Goal: Transaction & Acquisition: Purchase product/service

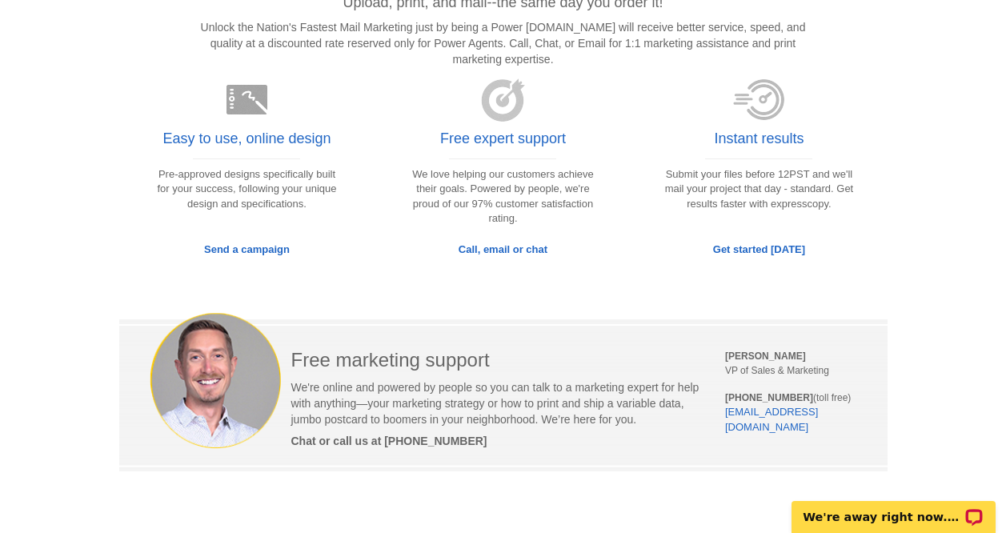
scroll to position [185, 0]
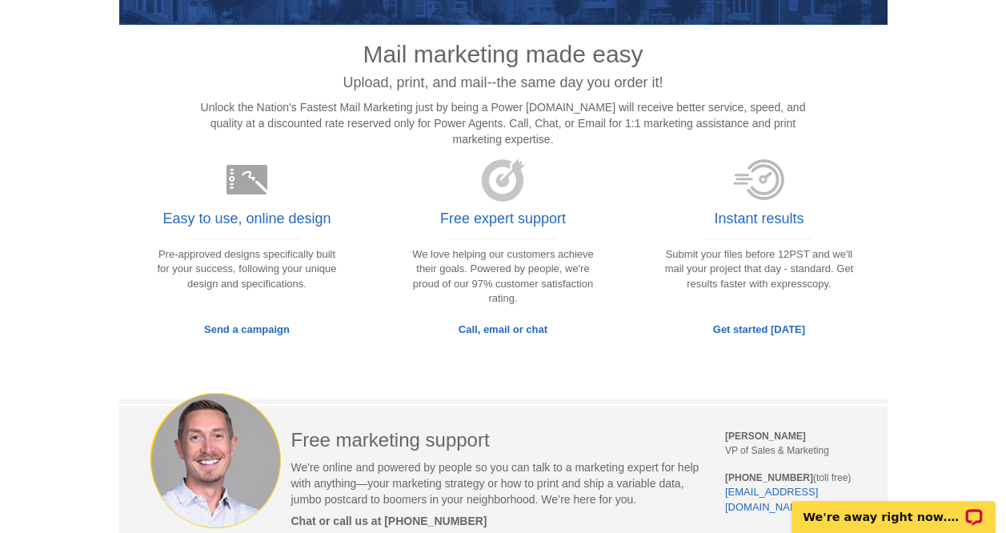
click at [494, 327] on span "Call, email or chat" at bounding box center [503, 329] width 89 height 12
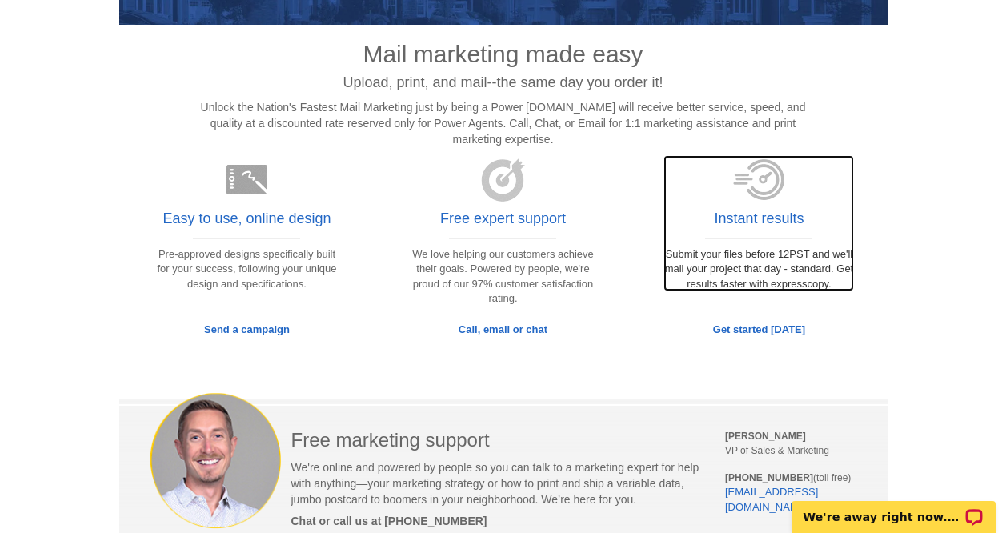
click at [767, 275] on link "Instant results Submit your files before 12PST and we'll mail your project that…" at bounding box center [759, 223] width 191 height 136
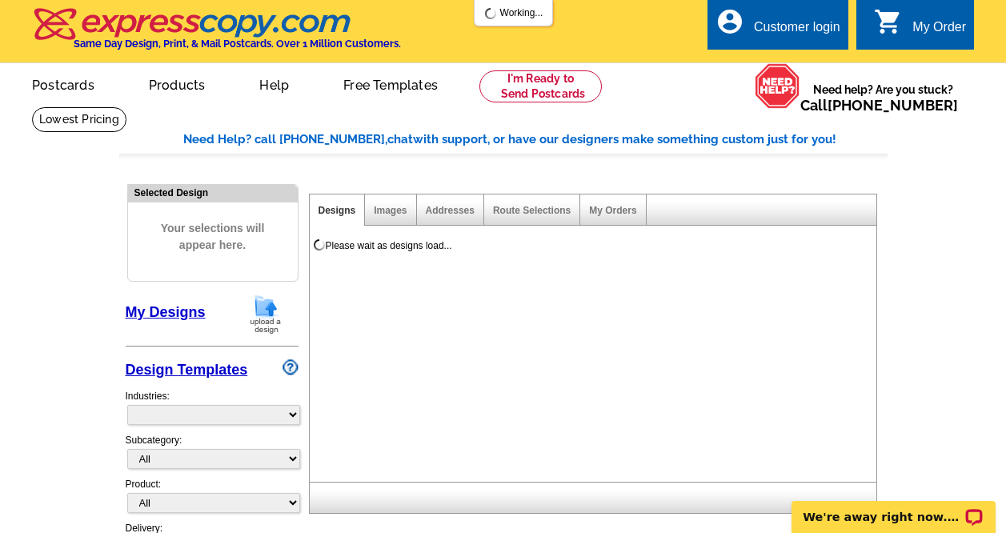
select select "785"
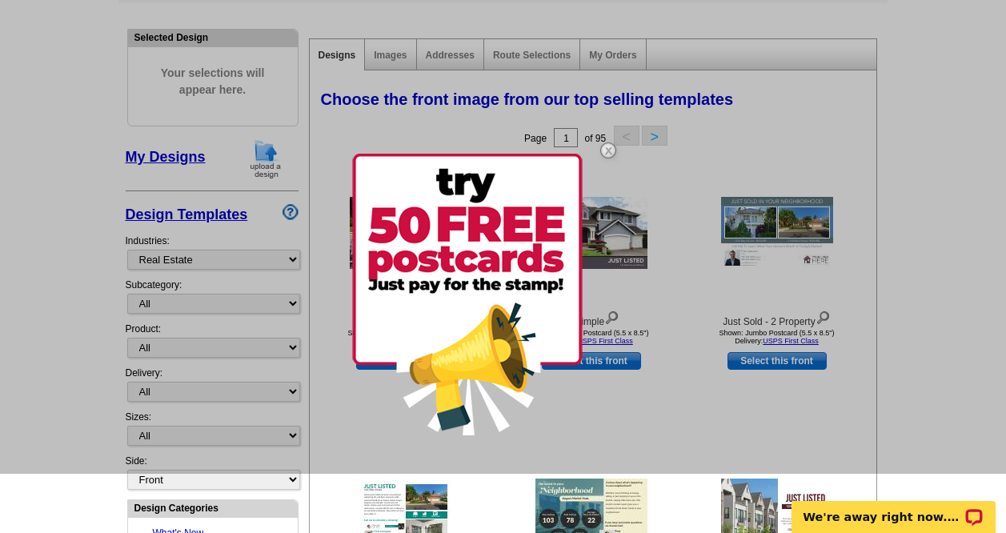
scroll to position [160, 0]
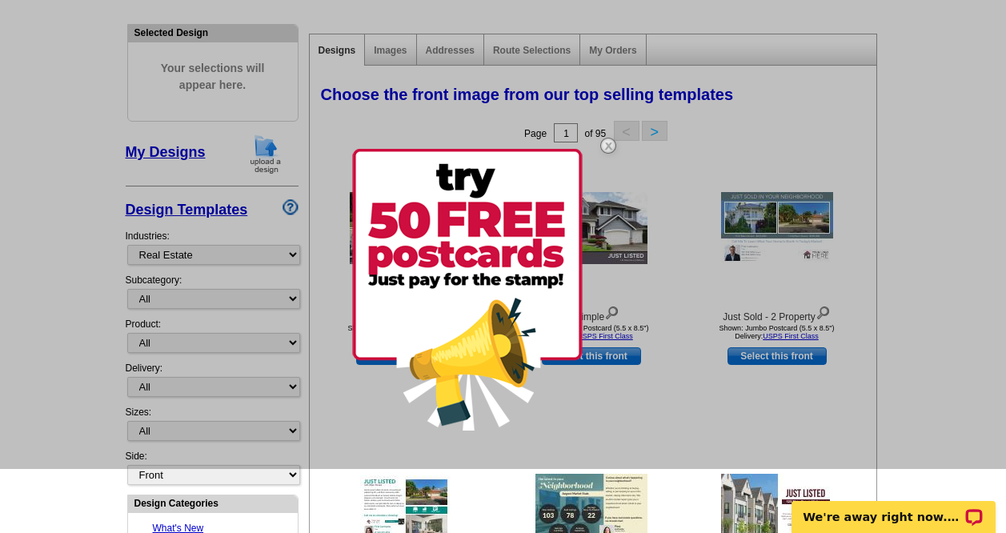
click at [611, 145] on img at bounding box center [608, 145] width 46 height 46
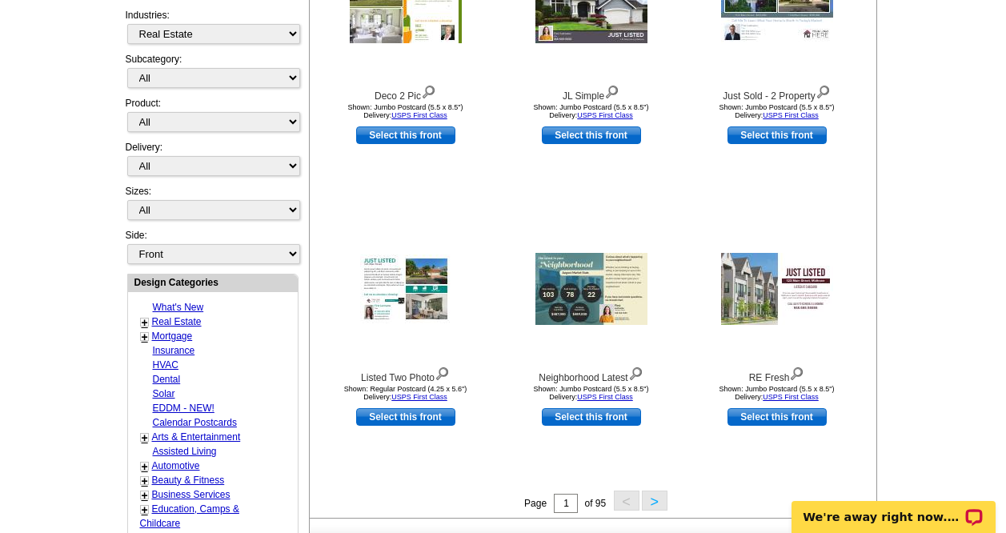
scroll to position [384, 0]
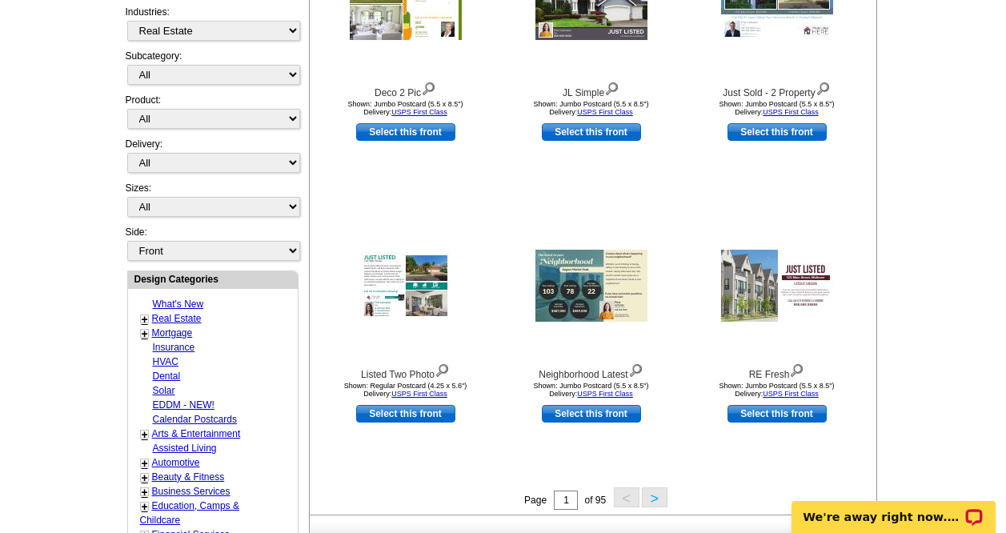
click at [656, 507] on button ">" at bounding box center [655, 498] width 26 height 20
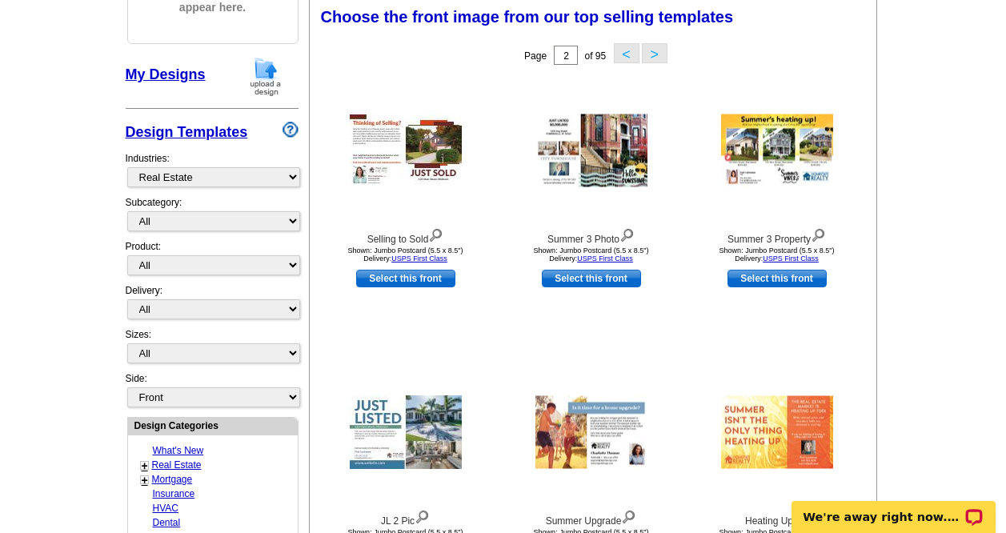
scroll to position [237, 0]
click at [187, 464] on link "Real Estate" at bounding box center [177, 465] width 50 height 11
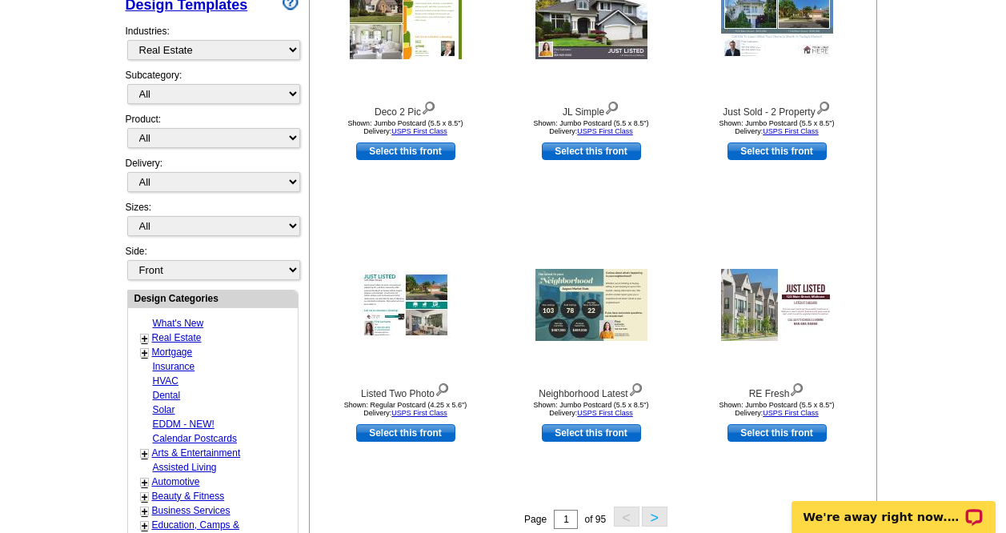
scroll to position [397, 0]
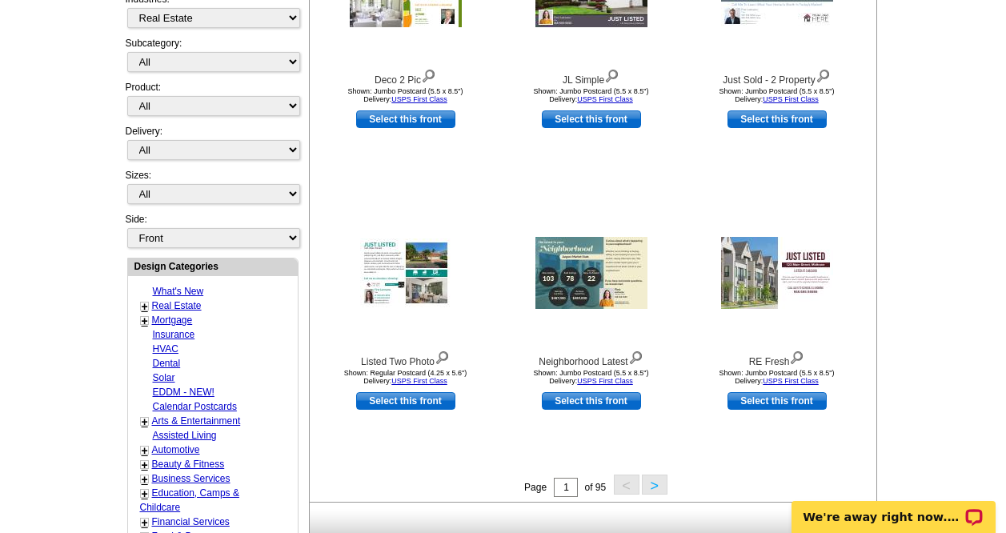
click at [654, 484] on button ">" at bounding box center [655, 485] width 26 height 20
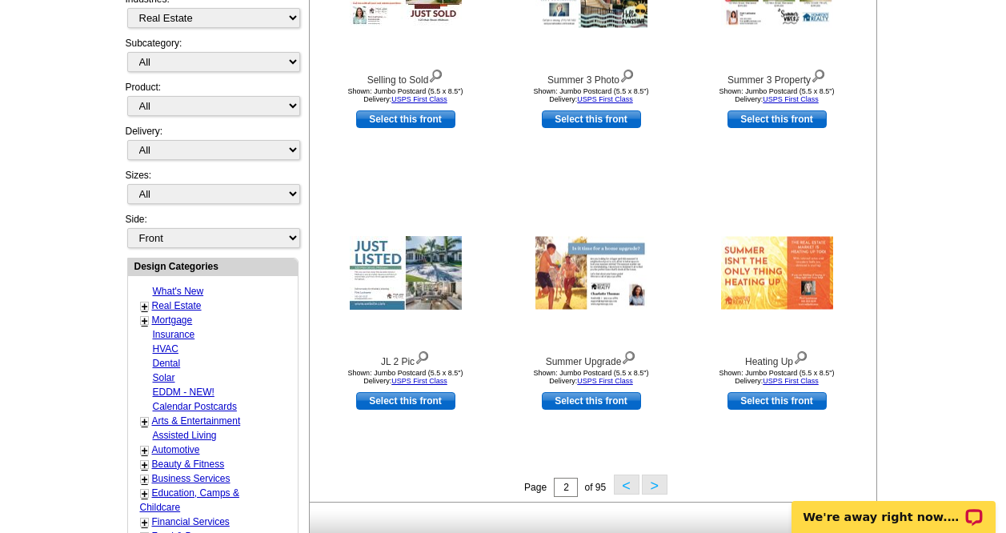
click at [656, 487] on button ">" at bounding box center [655, 485] width 26 height 20
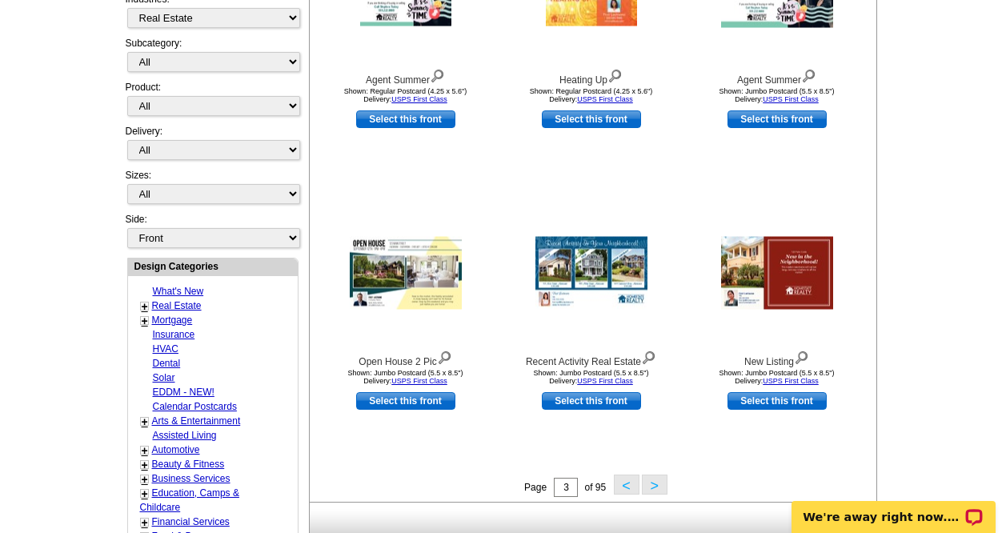
click at [648, 488] on button ">" at bounding box center [655, 485] width 26 height 20
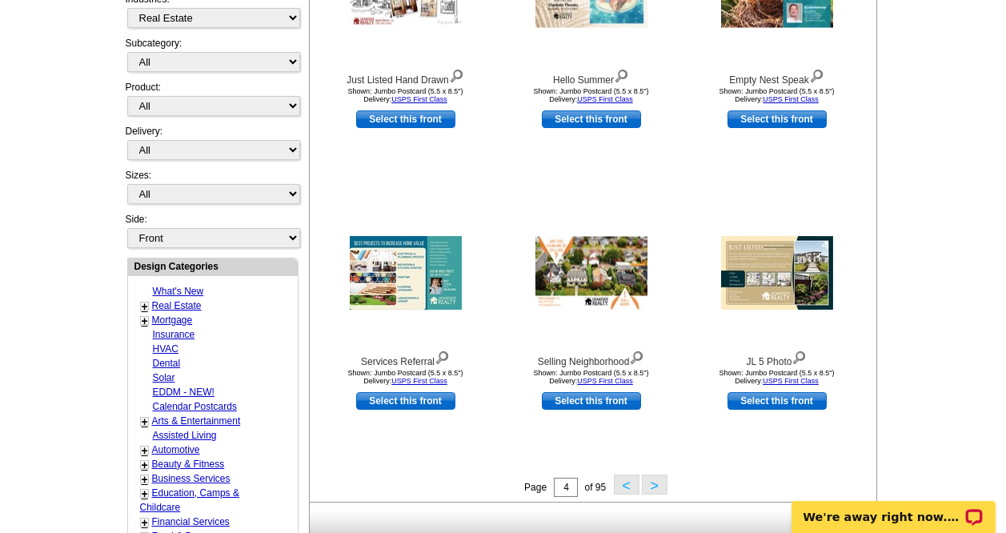
click at [659, 486] on button ">" at bounding box center [655, 485] width 26 height 20
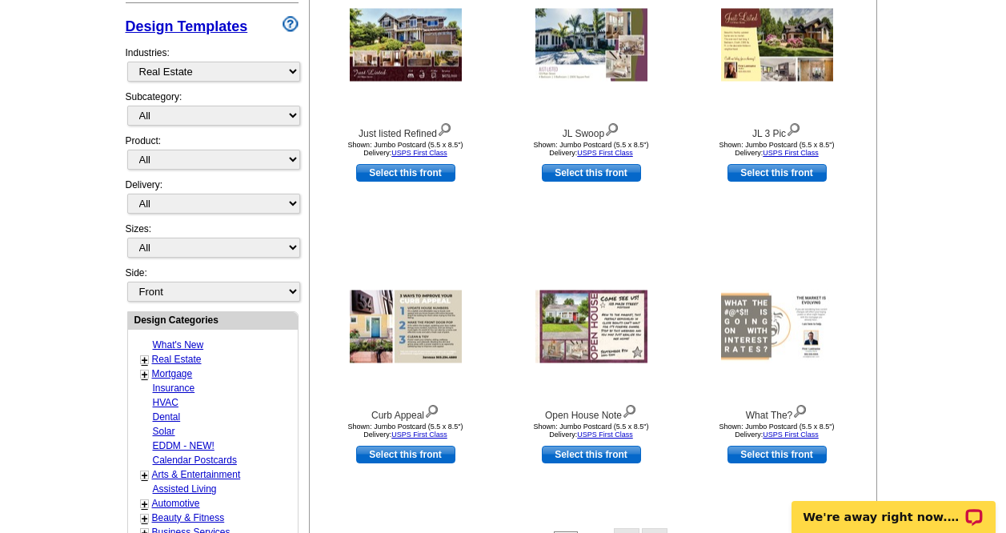
scroll to position [408, 0]
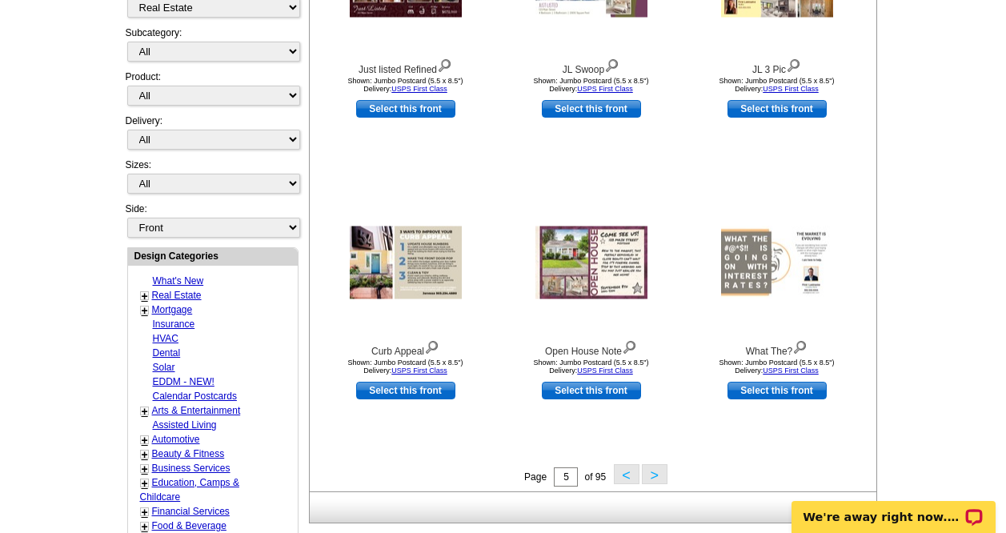
click at [655, 480] on button ">" at bounding box center [655, 474] width 26 height 20
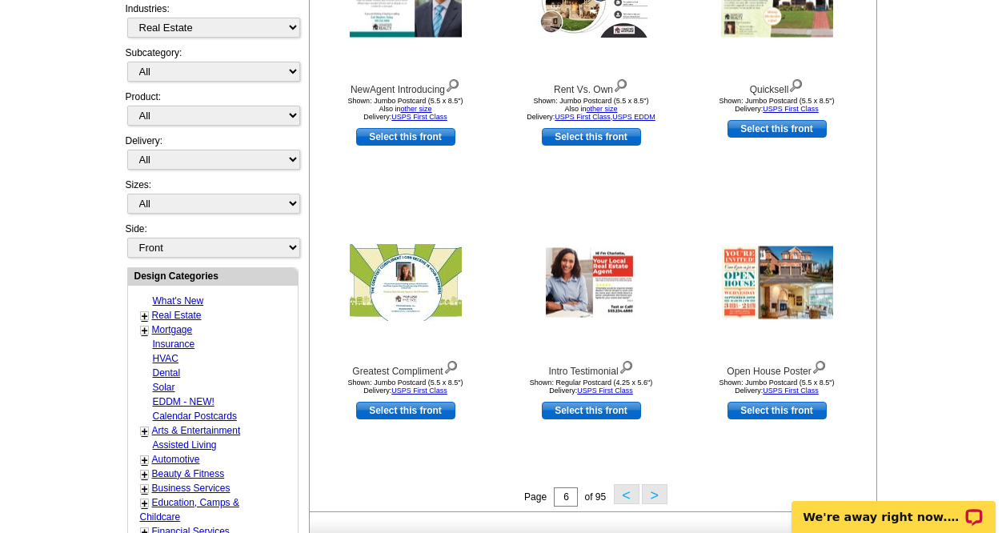
scroll to position [408, 0]
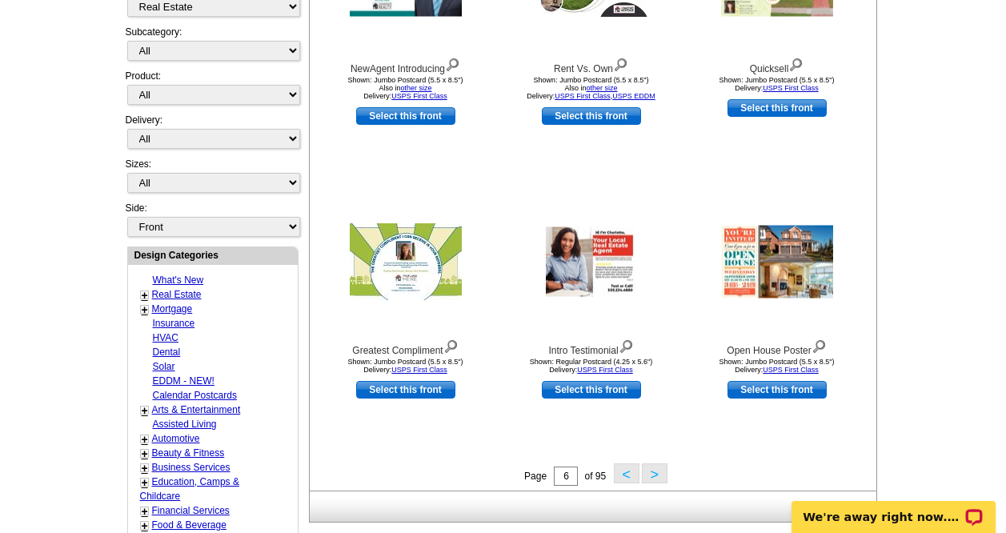
click at [142, 294] on link "+" at bounding box center [145, 295] width 6 height 13
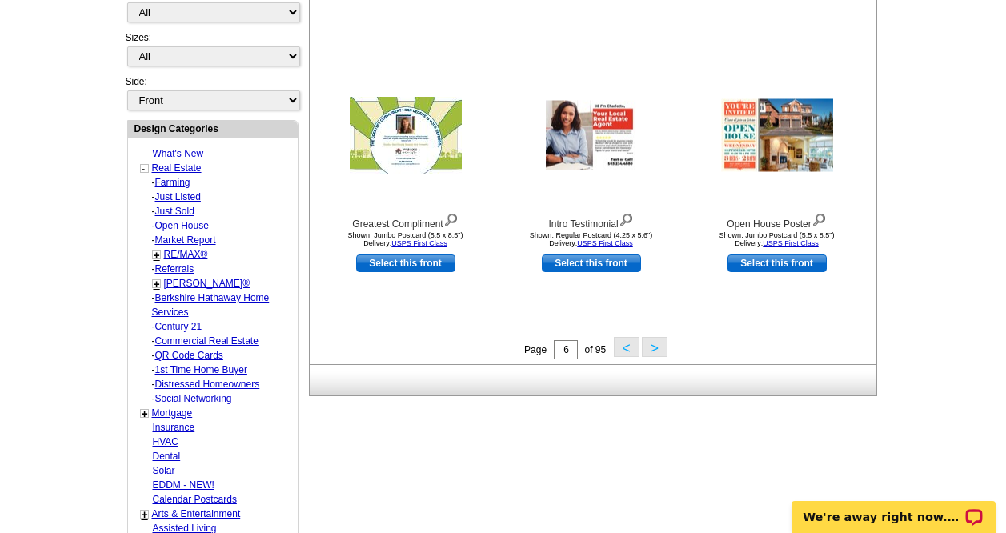
scroll to position [536, 0]
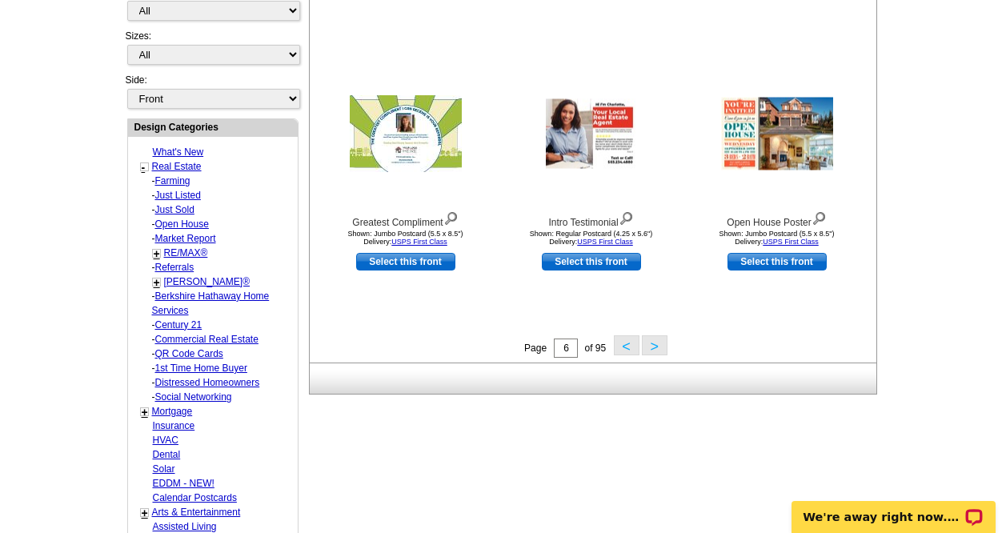
click at [190, 187] on link "Market Report" at bounding box center [172, 180] width 35 height 11
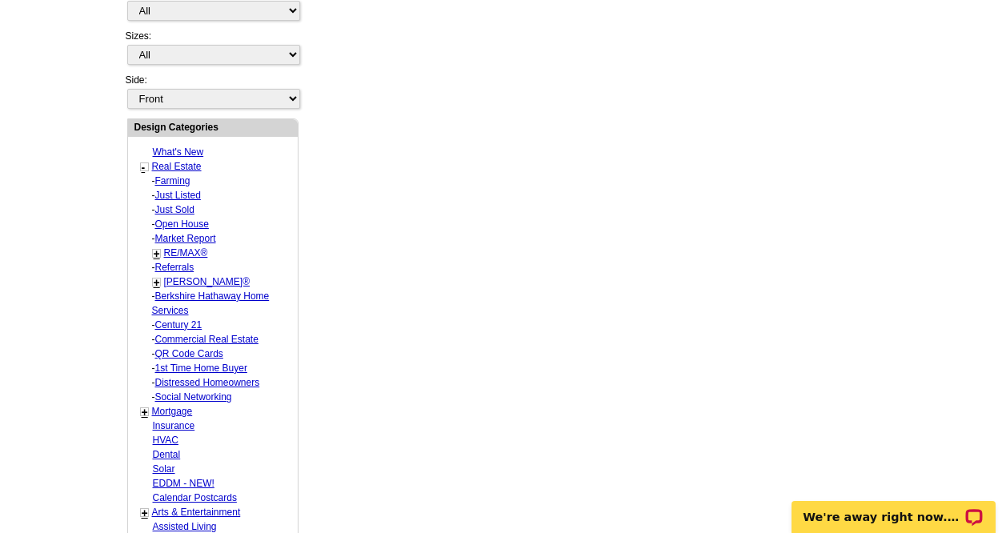
select select "791"
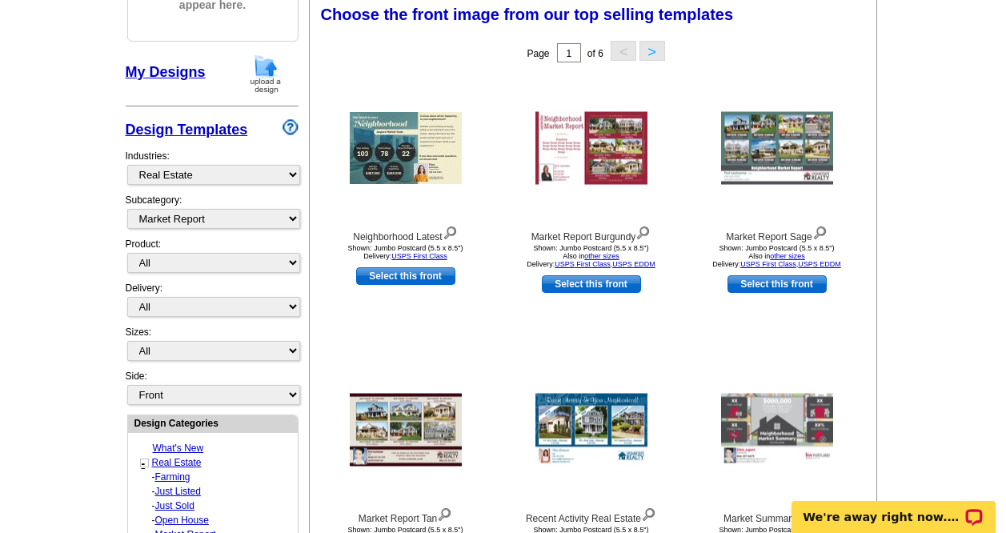
scroll to position [237, 0]
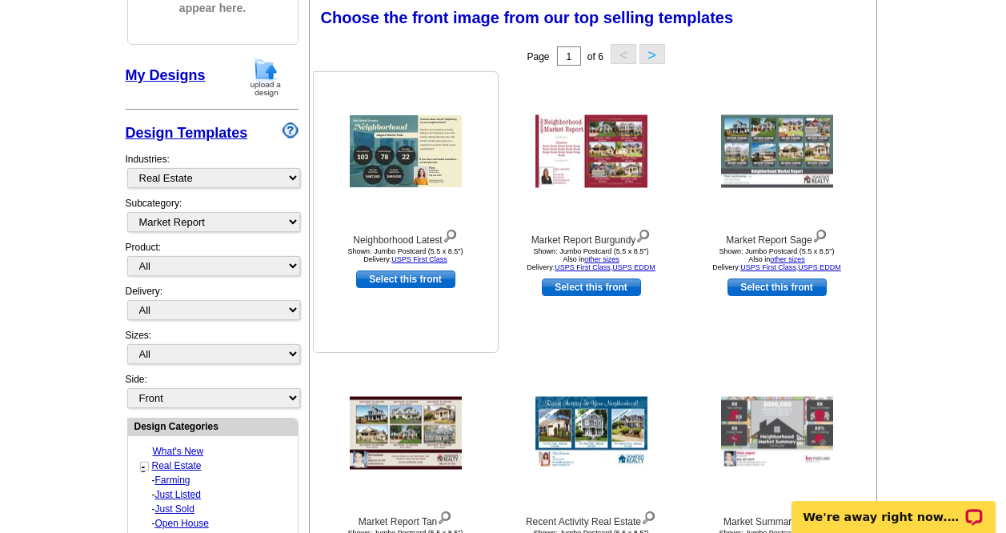
click at [391, 143] on img at bounding box center [406, 151] width 112 height 72
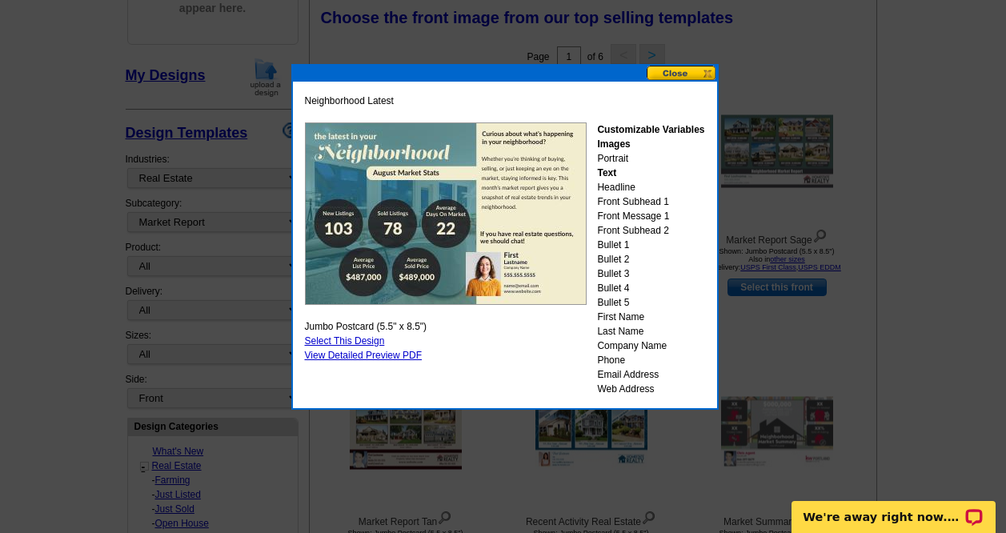
click at [391, 143] on img at bounding box center [446, 213] width 282 height 183
click at [621, 248] on div "Customizable Variables Images Portrait Text Headline Front Subhead 1 Front Mess…" at bounding box center [650, 259] width 107 height 274
click at [713, 73] on button at bounding box center [682, 73] width 70 height 15
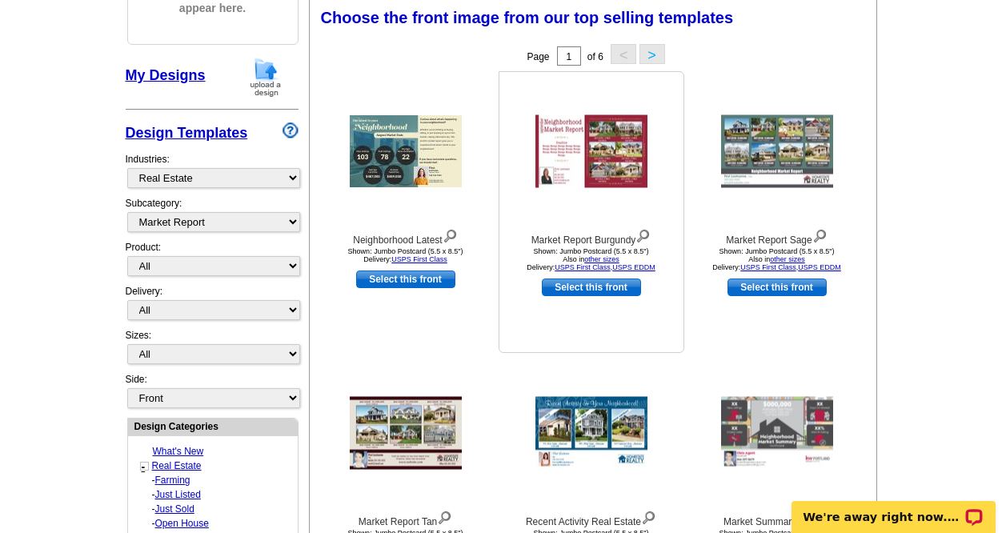
click at [598, 177] on img at bounding box center [592, 151] width 112 height 73
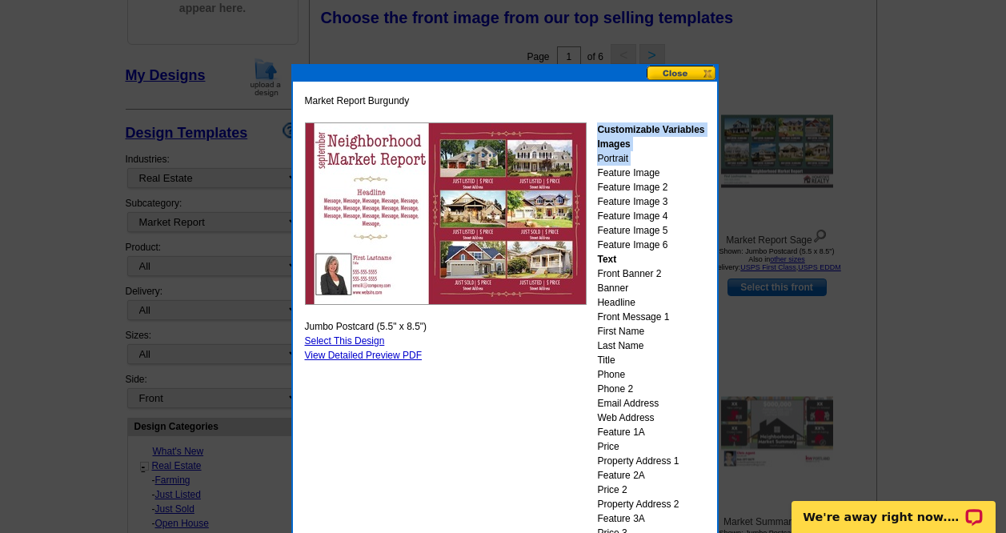
drag, startPoint x: 598, startPoint y: 177, endPoint x: 540, endPoint y: 241, distance: 86.2
click at [540, 241] on div "Market Report Burgundy Customizable Variables Images Portrait Feature Image Fea…" at bounding box center [505, 389] width 408 height 599
drag, startPoint x: 540, startPoint y: 241, endPoint x: 714, endPoint y: 82, distance: 235.2
click at [714, 82] on div "Market Report Burgundy Customizable Variables Images Portrait Feature Image Fea…" at bounding box center [505, 389] width 424 height 615
click at [710, 70] on button at bounding box center [682, 73] width 70 height 15
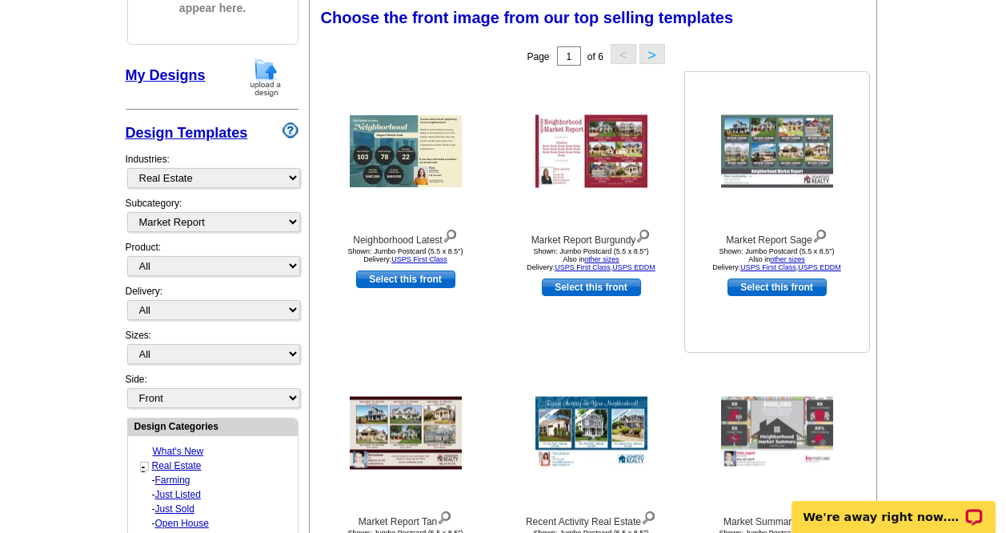
click at [789, 167] on img at bounding box center [777, 151] width 112 height 73
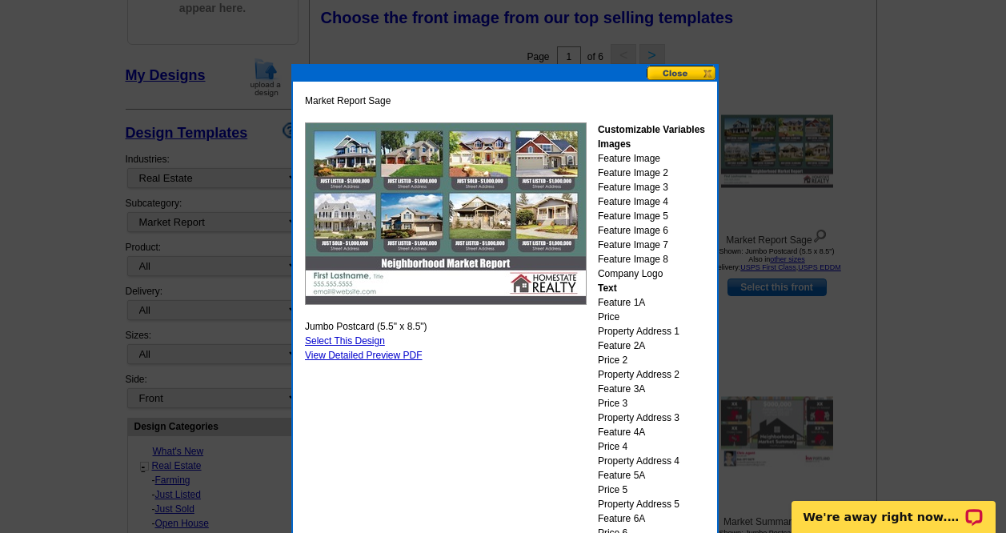
click at [678, 71] on button at bounding box center [682, 73] width 70 height 15
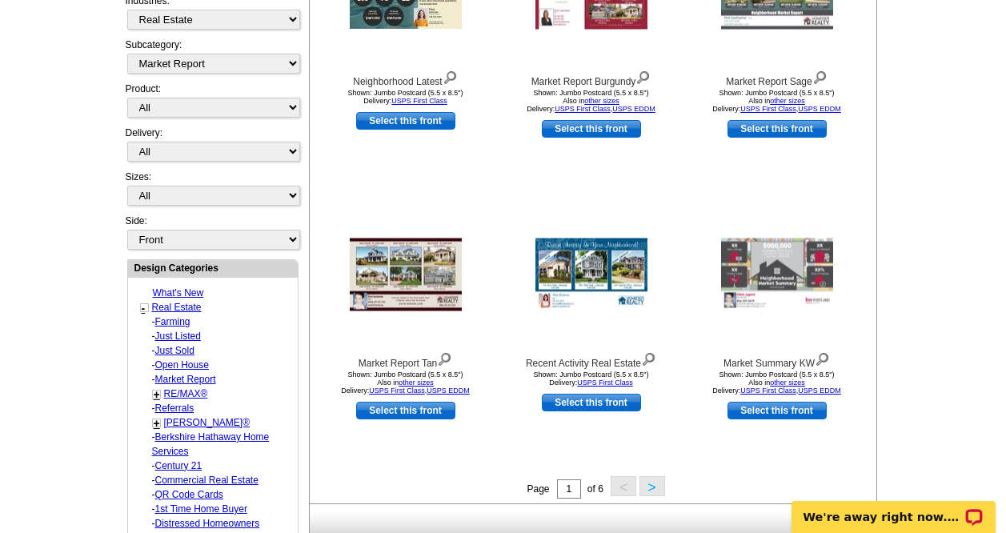
scroll to position [397, 0]
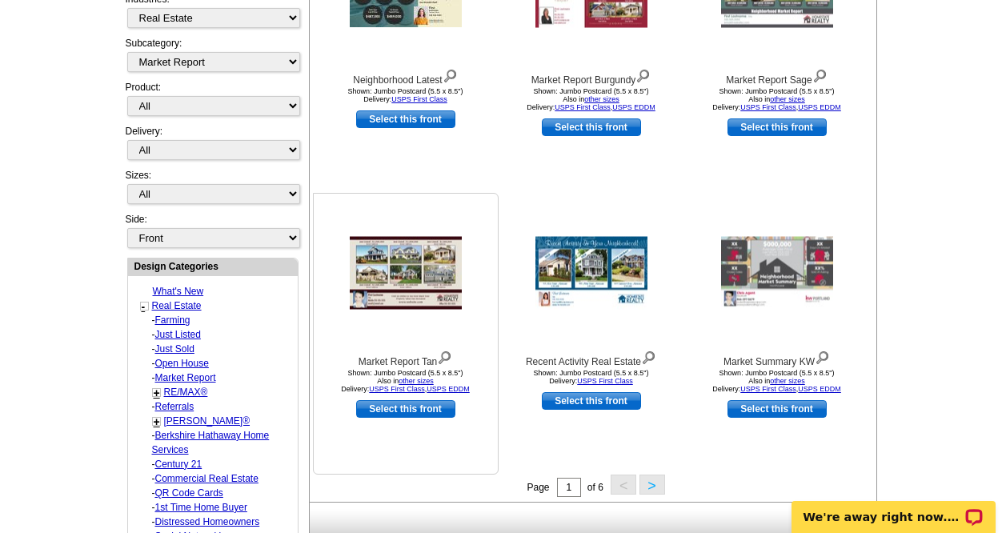
click at [414, 270] on img at bounding box center [406, 273] width 112 height 73
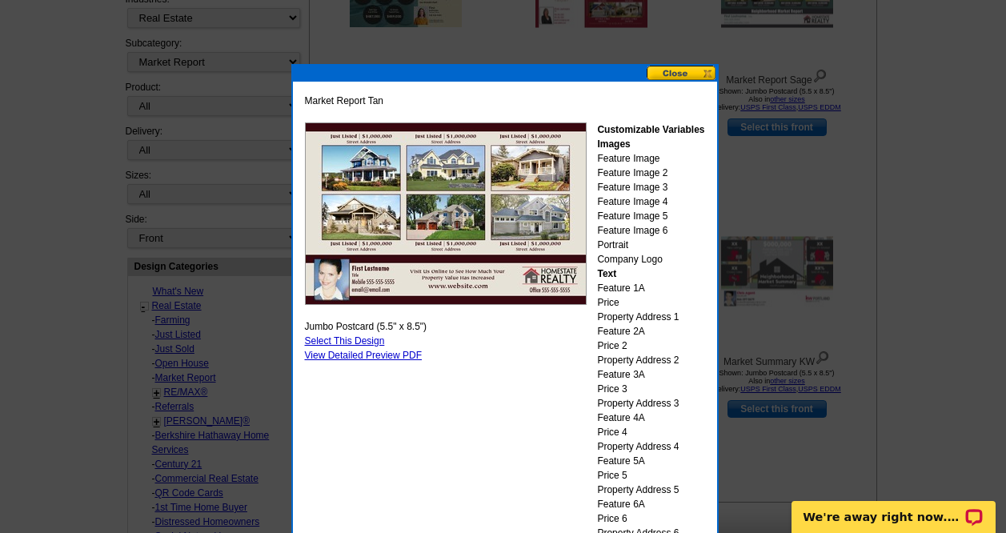
click at [708, 76] on button at bounding box center [682, 73] width 70 height 15
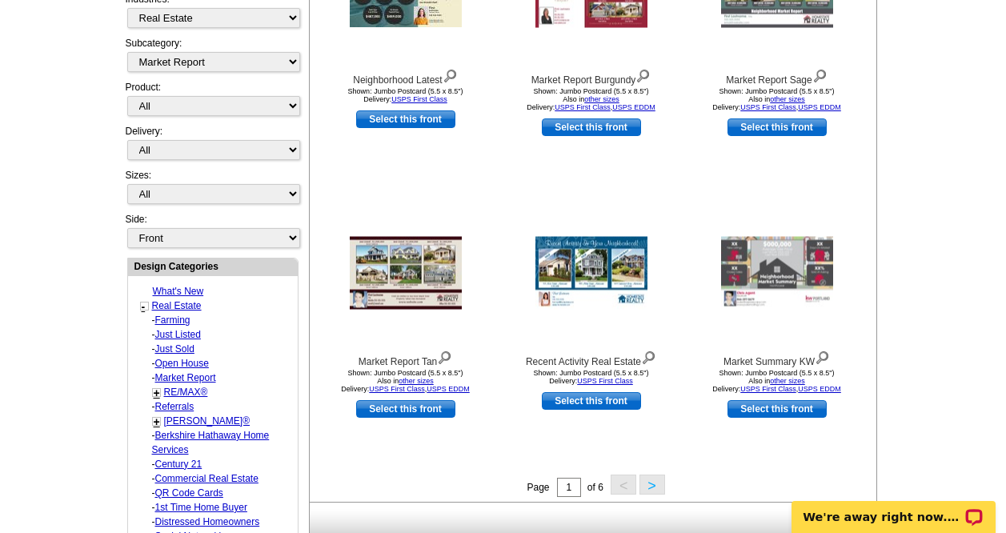
click at [654, 487] on button ">" at bounding box center [653, 485] width 26 height 20
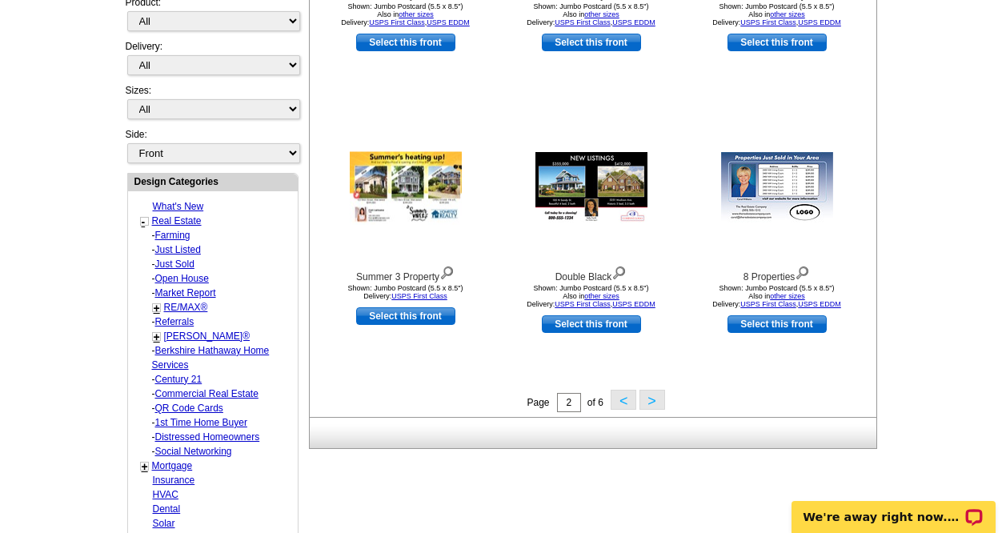
scroll to position [524, 0]
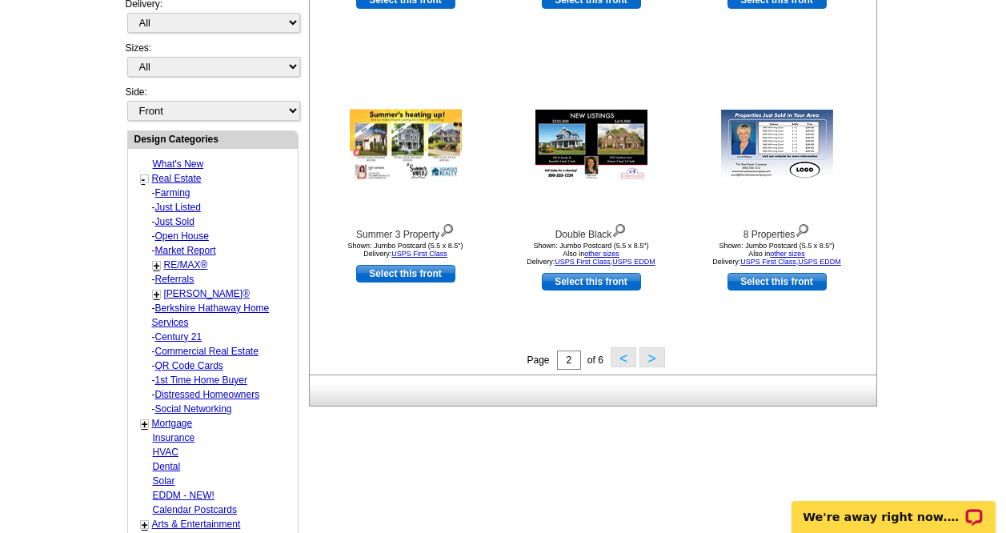
click at [656, 366] on button ">" at bounding box center [653, 357] width 26 height 20
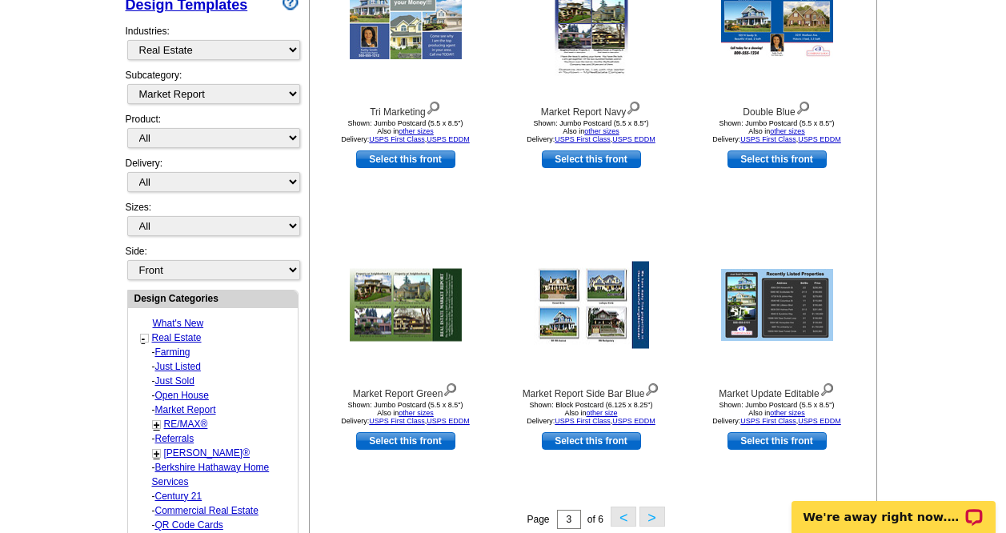
scroll to position [429, 0]
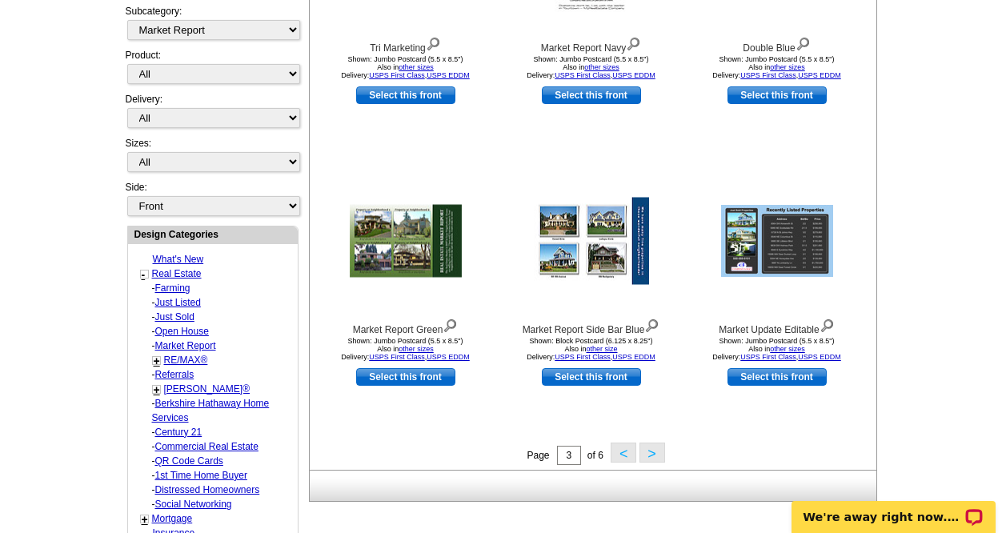
click at [655, 460] on button ">" at bounding box center [653, 453] width 26 height 20
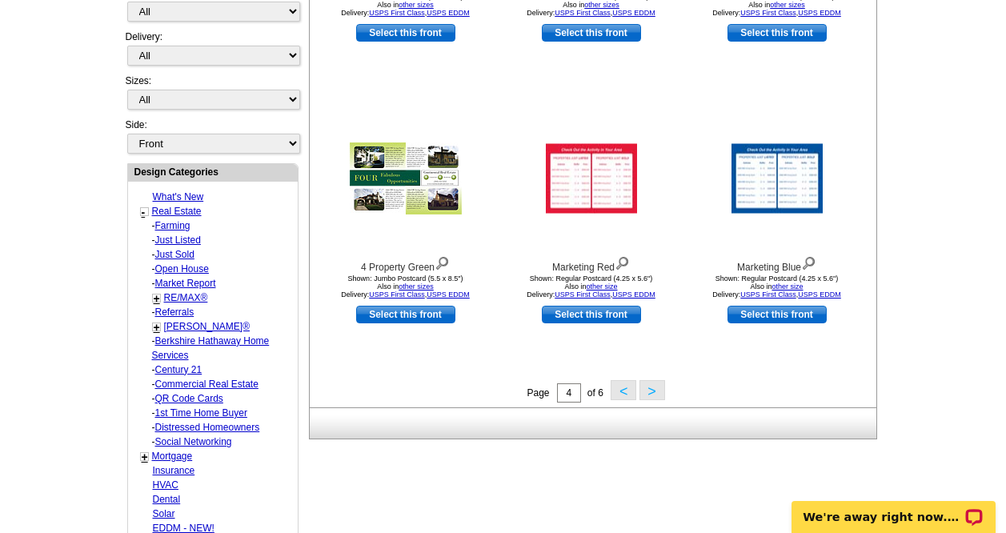
scroll to position [493, 0]
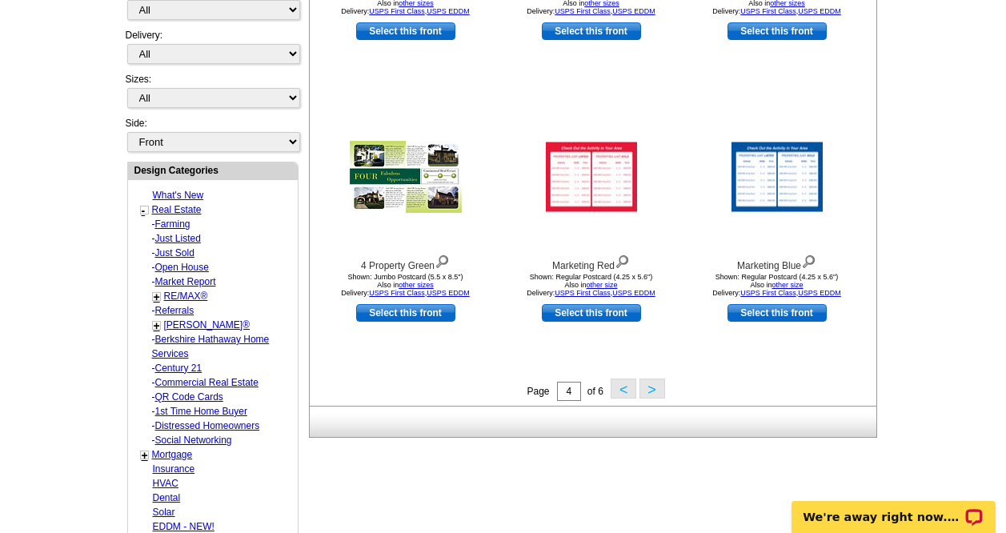
click at [653, 394] on button ">" at bounding box center [653, 389] width 26 height 20
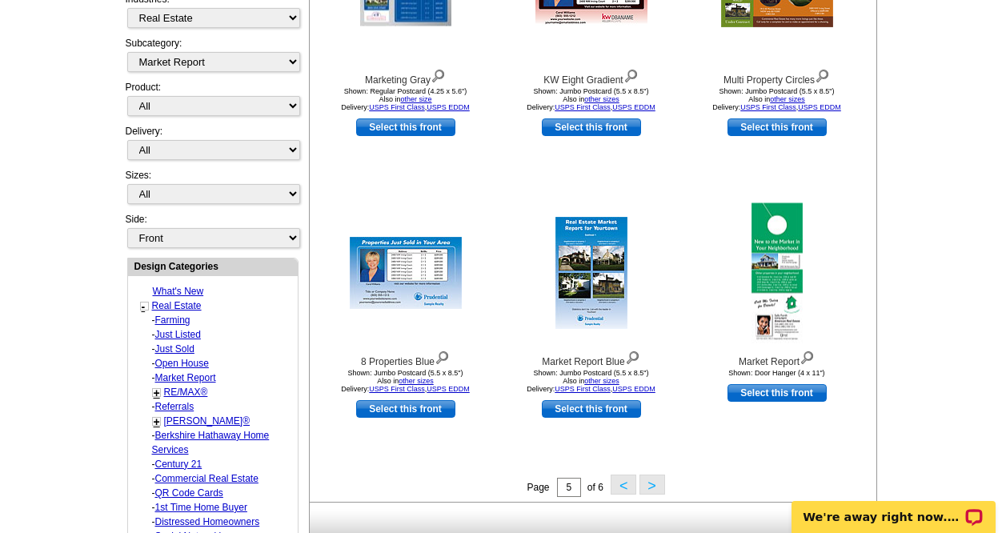
scroll to position [365, 0]
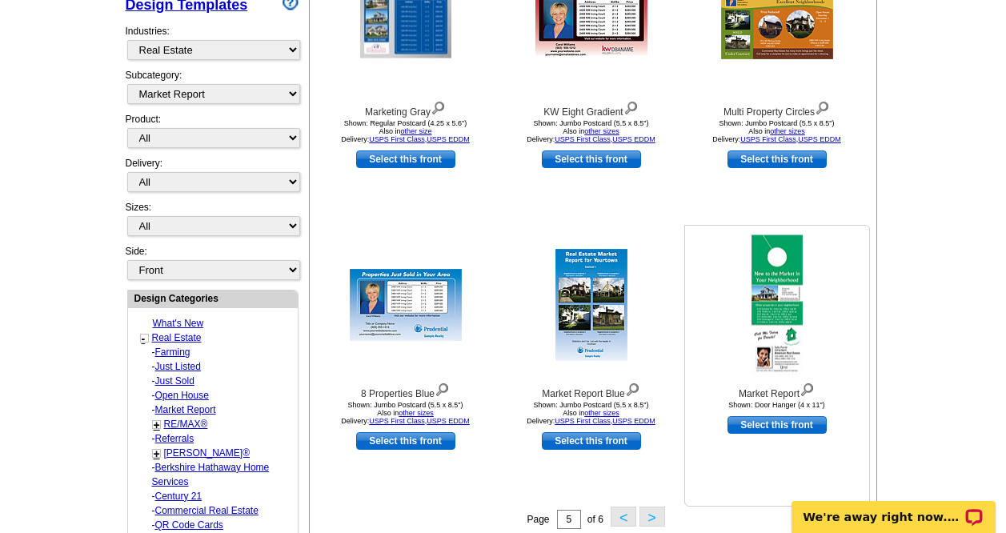
click at [769, 364] on img at bounding box center [777, 305] width 51 height 140
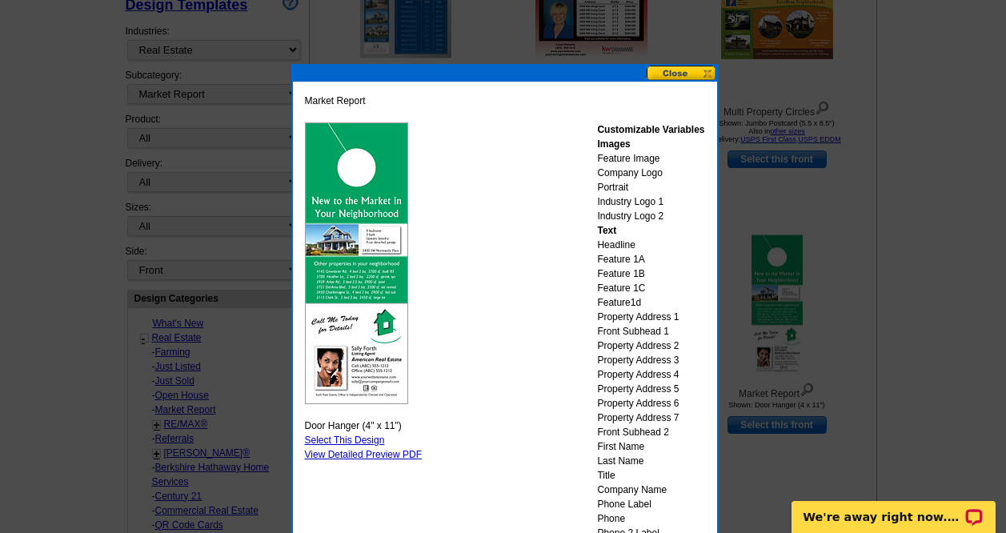
click at [685, 74] on button at bounding box center [682, 73] width 70 height 15
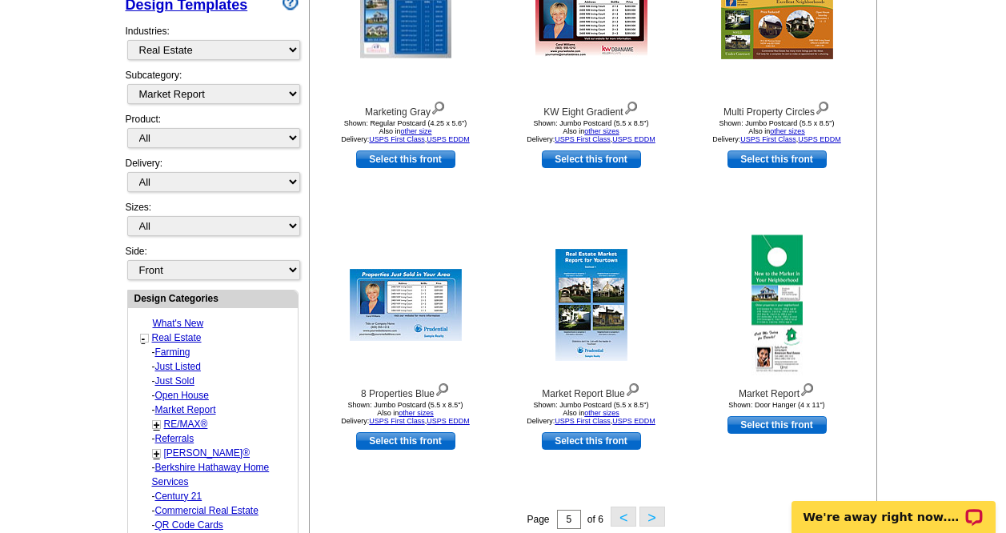
click at [653, 520] on button ">" at bounding box center [653, 517] width 26 height 20
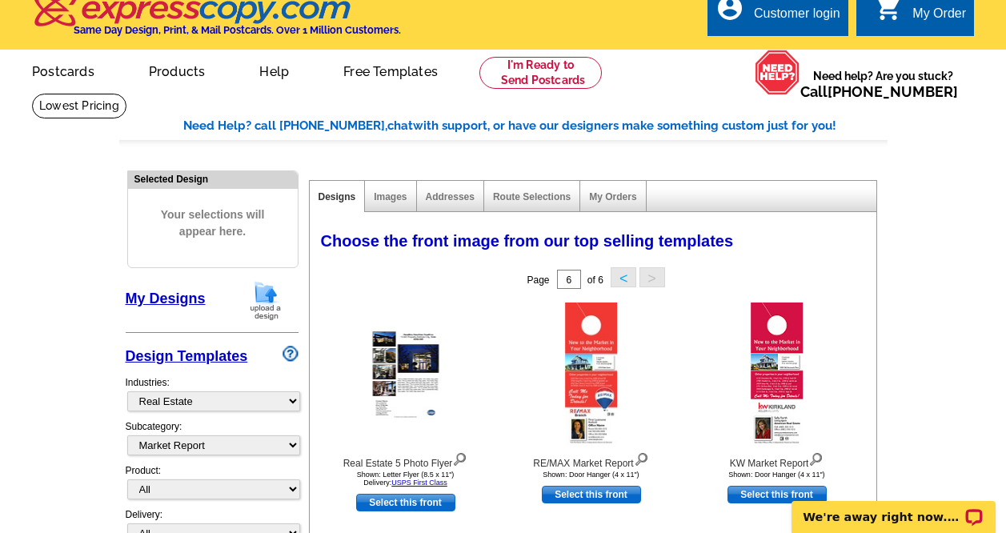
scroll to position [13, 0]
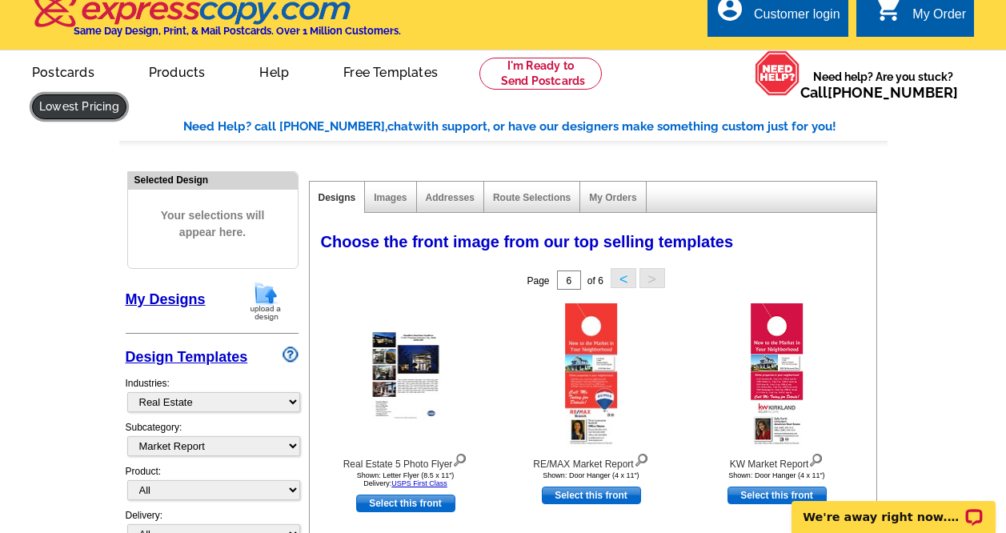
click at [76, 113] on link at bounding box center [79, 106] width 94 height 25
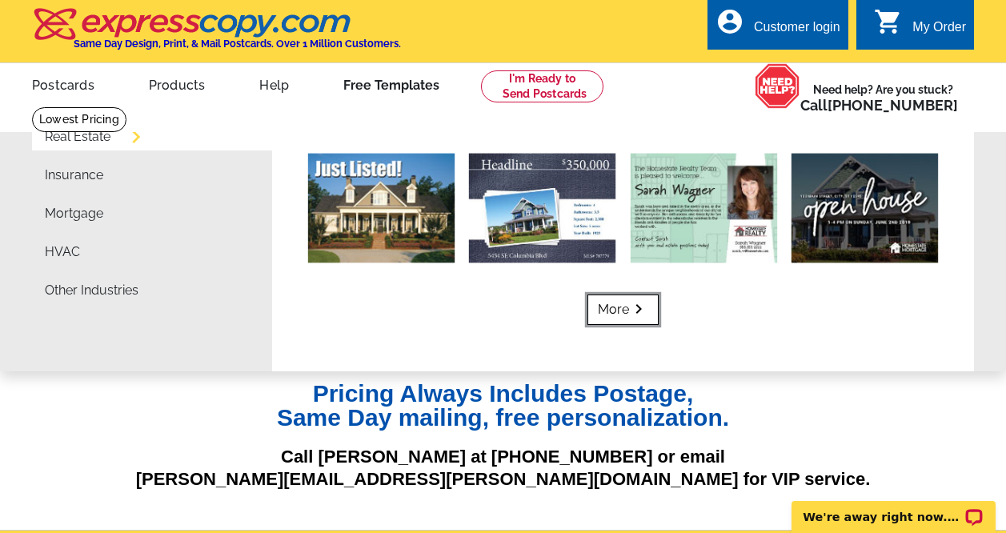
click at [620, 311] on link "More keyboard_arrow_right" at bounding box center [623, 310] width 71 height 30
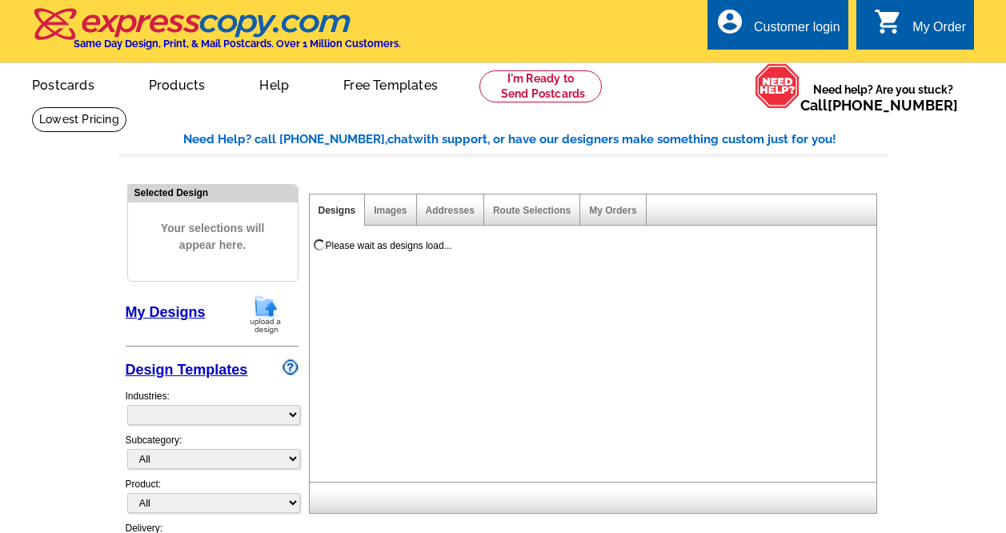
select select "785"
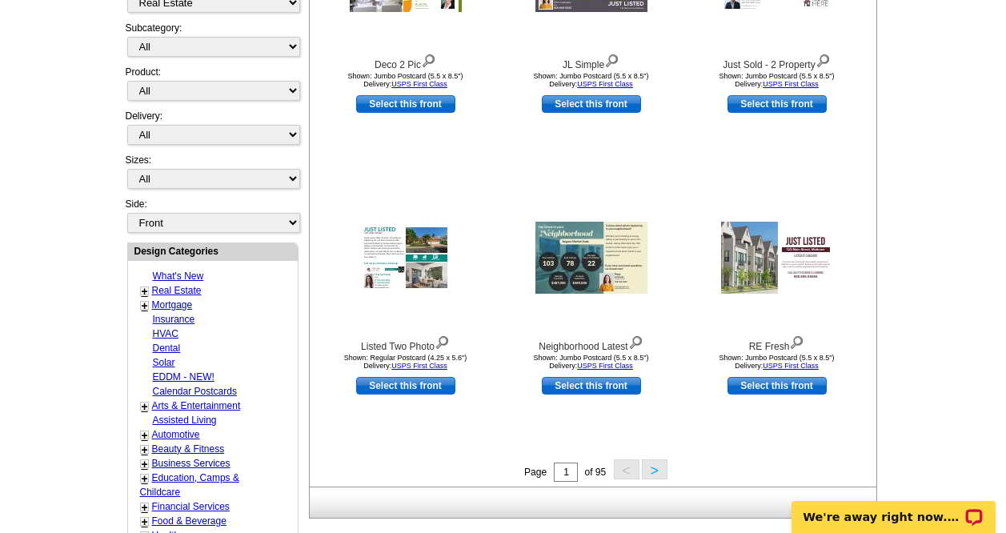
scroll to position [416, 0]
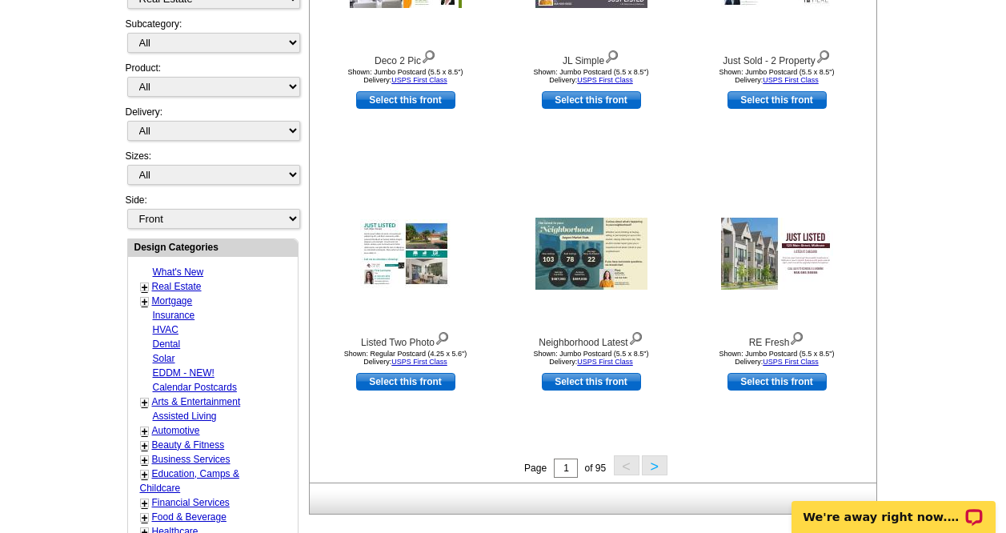
click at [654, 469] on button ">" at bounding box center [655, 466] width 26 height 20
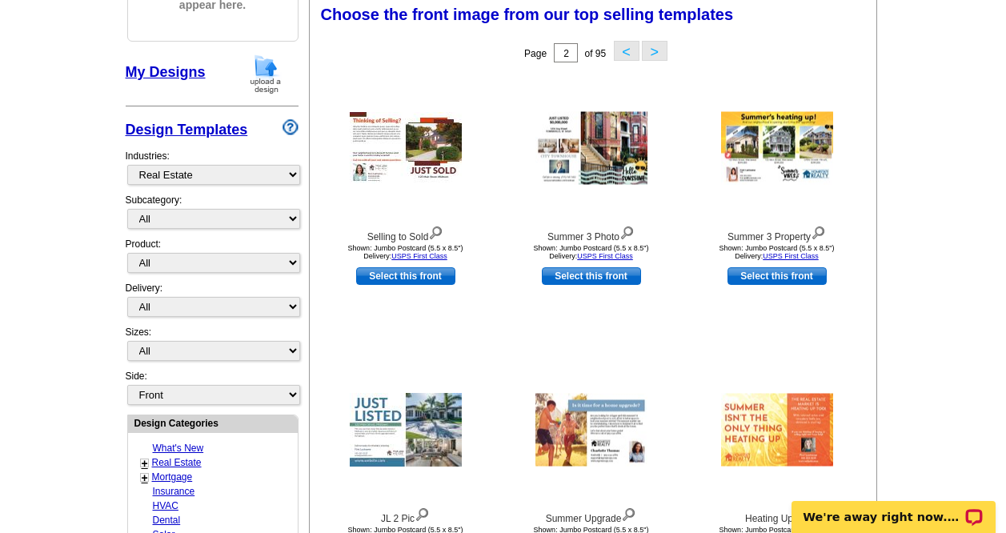
scroll to position [237, 0]
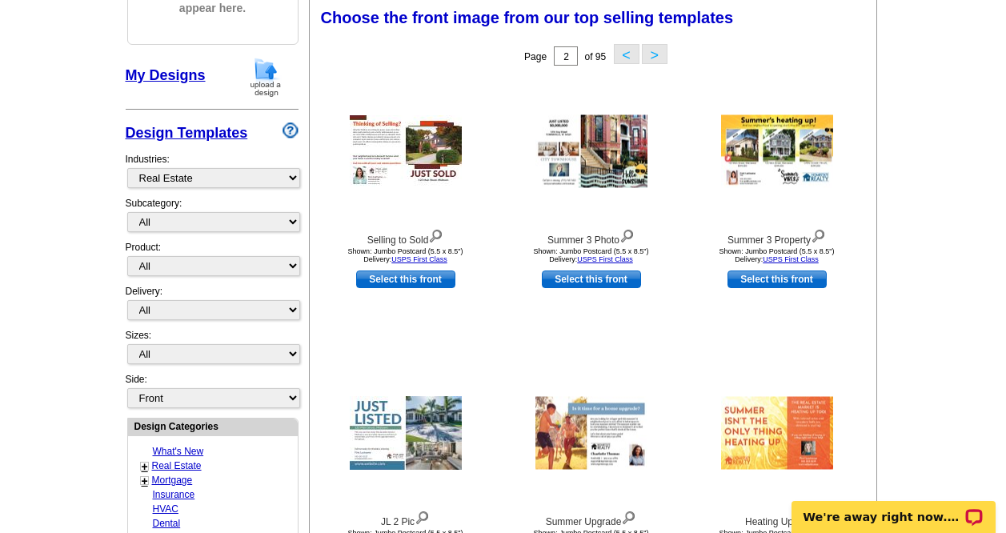
click at [654, 469] on div at bounding box center [592, 433] width 176 height 144
click at [652, 54] on button ">" at bounding box center [655, 54] width 26 height 20
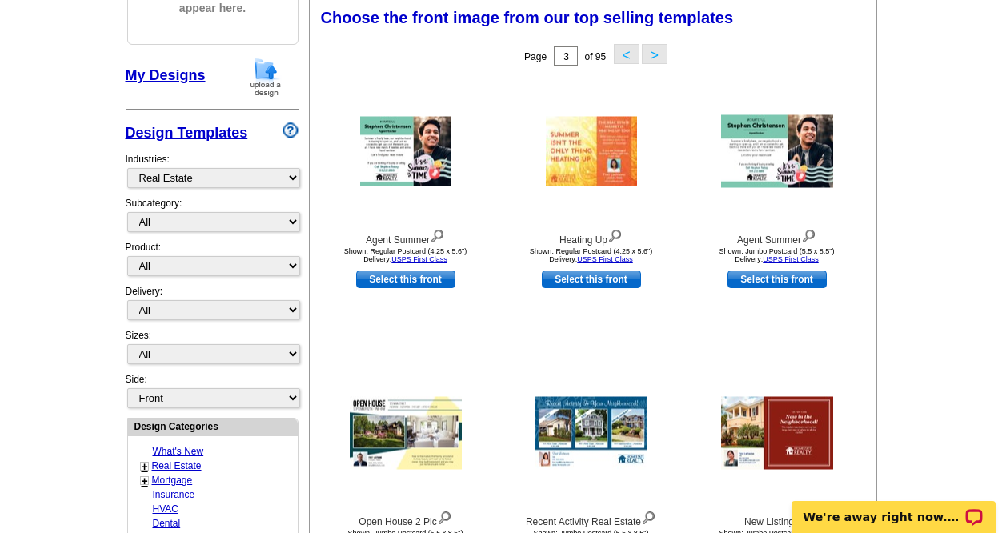
click at [652, 54] on button ">" at bounding box center [655, 54] width 26 height 20
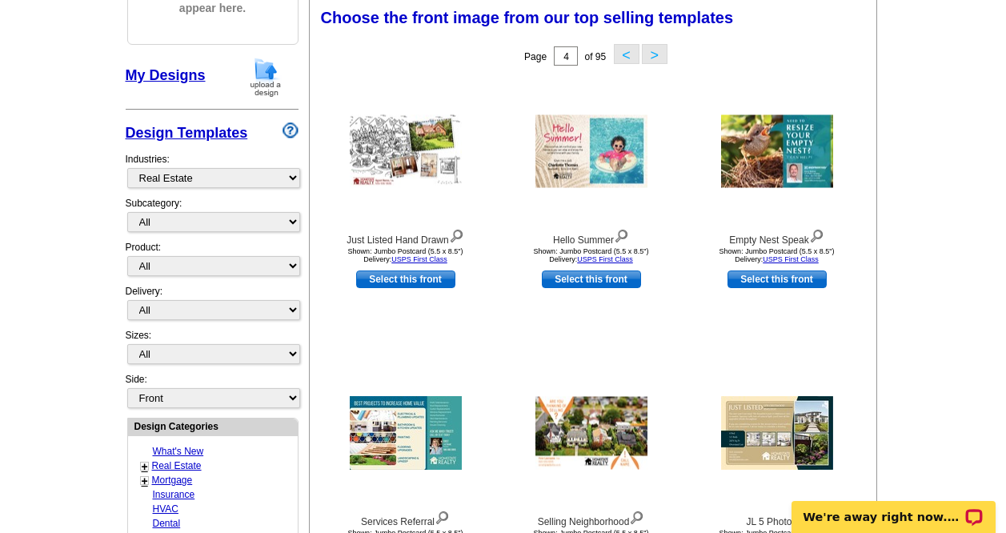
click at [652, 54] on button ">" at bounding box center [655, 54] width 26 height 20
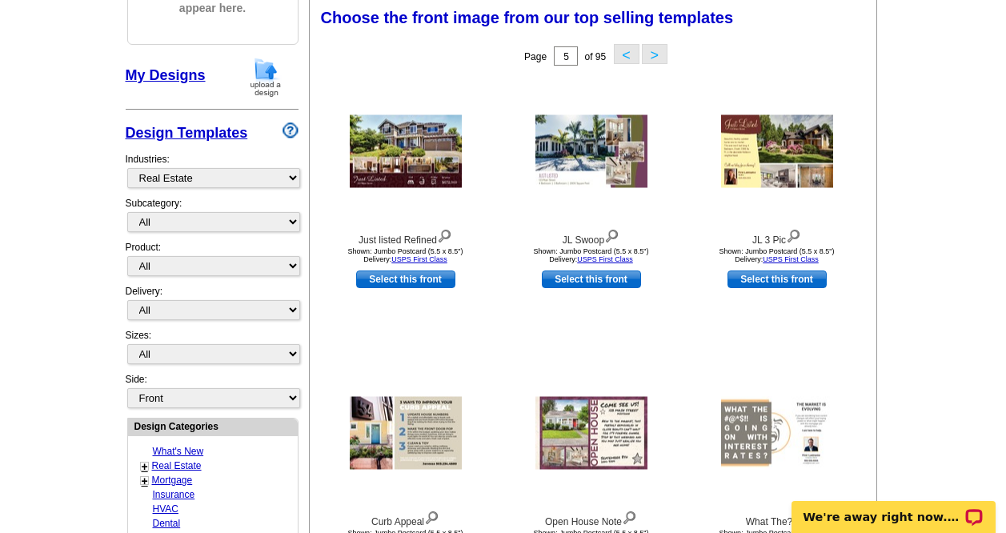
click at [654, 57] on button ">" at bounding box center [655, 54] width 26 height 20
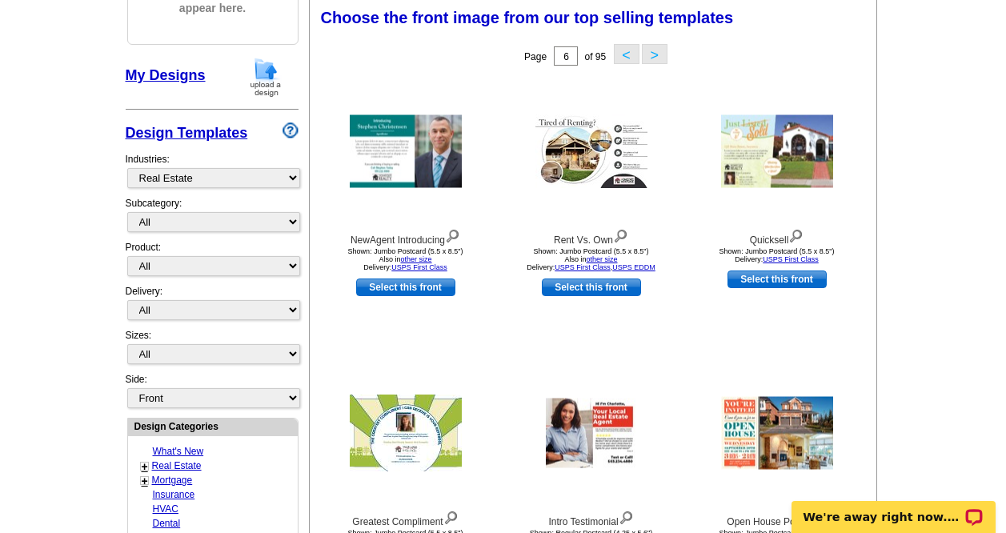
click at [656, 59] on button ">" at bounding box center [655, 54] width 26 height 20
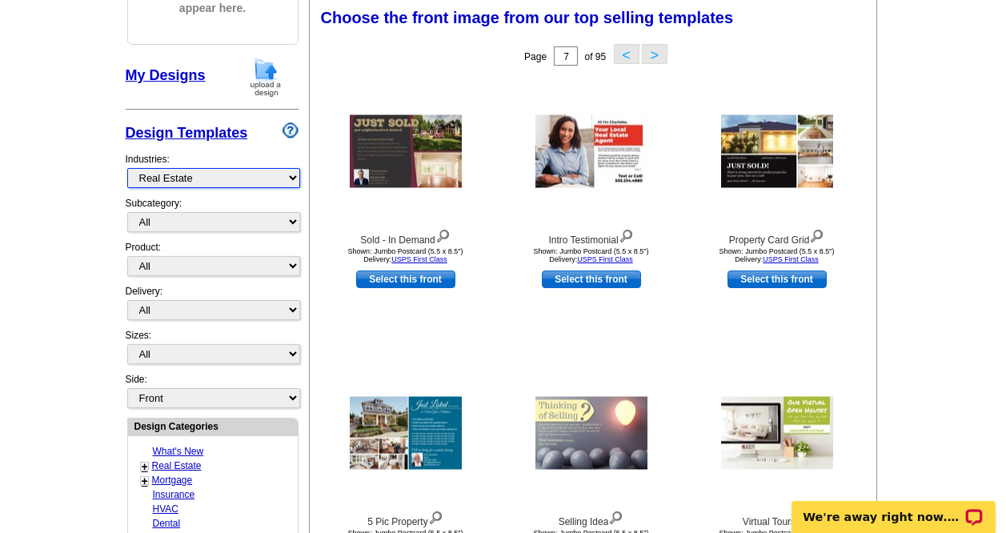
click at [292, 179] on select "What's New Real Estate Mortgage Insurance HVAC Dental Solar EDDM - NEW! Calenda…" at bounding box center [213, 178] width 173 height 20
click at [292, 224] on select "All RE/MAX® Referrals Keller Williams® Berkshire Hathaway Home Services Century…" at bounding box center [213, 222] width 173 height 20
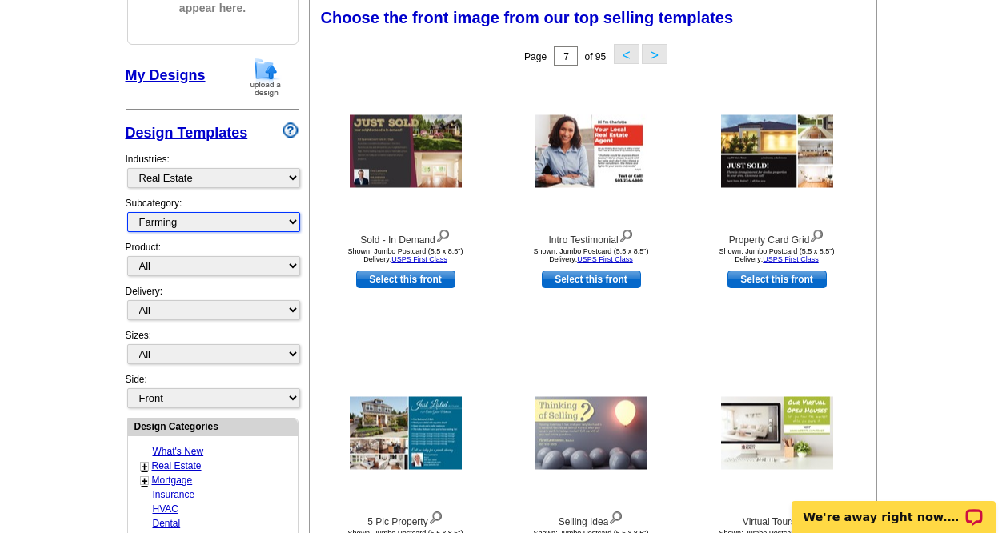
click at [127, 213] on select "All RE/MAX® Referrals Keller Williams® Berkshire Hathaway Home Services Century…" at bounding box center [213, 222] width 173 height 20
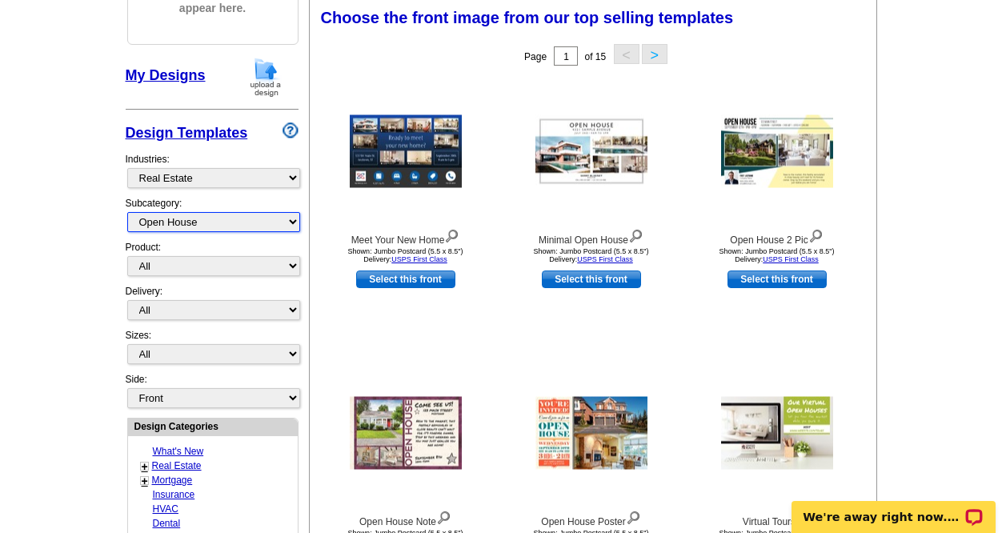
click at [296, 225] on select "All RE/MAX® Referrals Keller Williams® Berkshire Hathaway Home Services Century…" at bounding box center [213, 222] width 173 height 20
select select "1208"
click at [127, 213] on select "All RE/MAX® Referrals Keller Williams® Berkshire Hathaway Home Services Century…" at bounding box center [213, 222] width 173 height 20
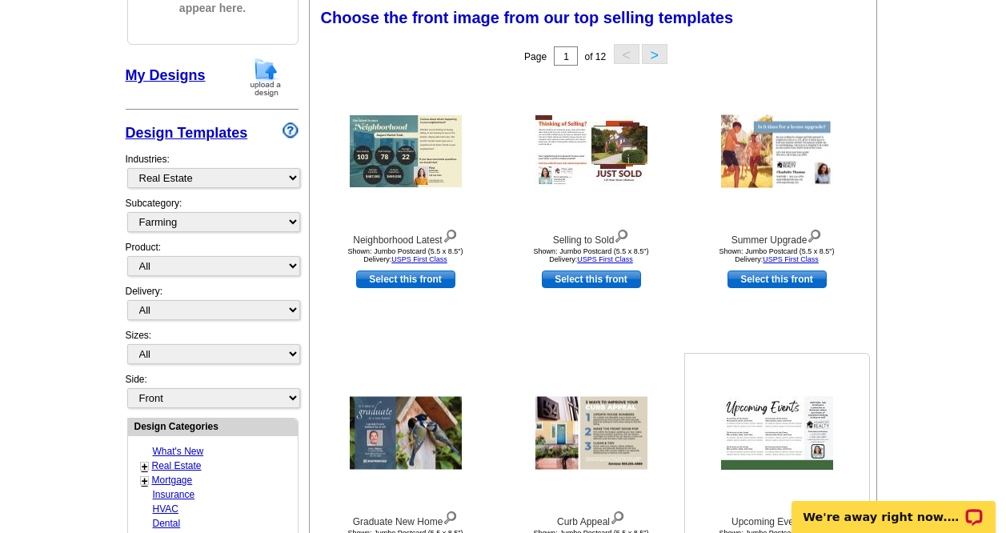
click at [829, 439] on img at bounding box center [777, 433] width 112 height 74
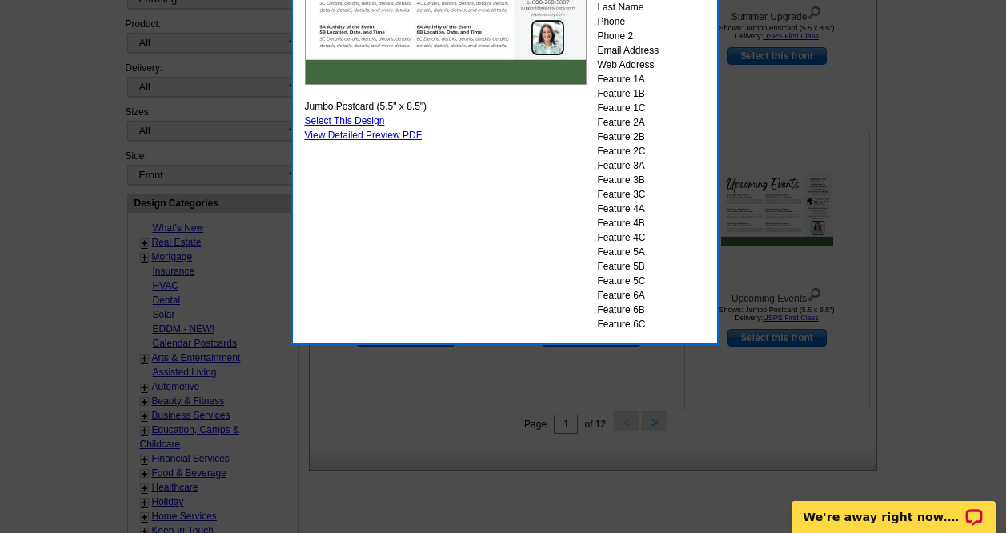
scroll to position [461, 0]
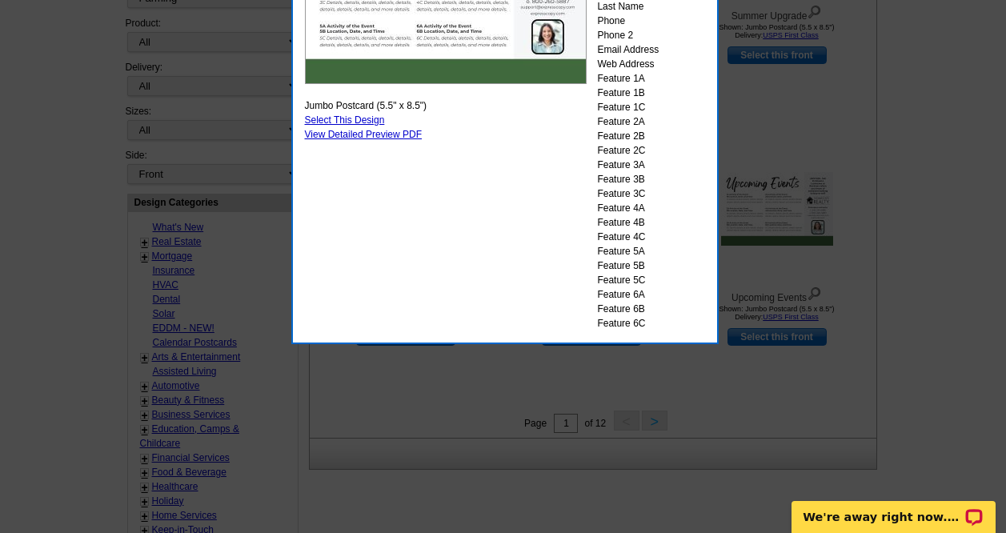
click at [923, 359] on div at bounding box center [503, 36] width 1006 height 995
click at [833, 424] on div at bounding box center [503, 36] width 1006 height 995
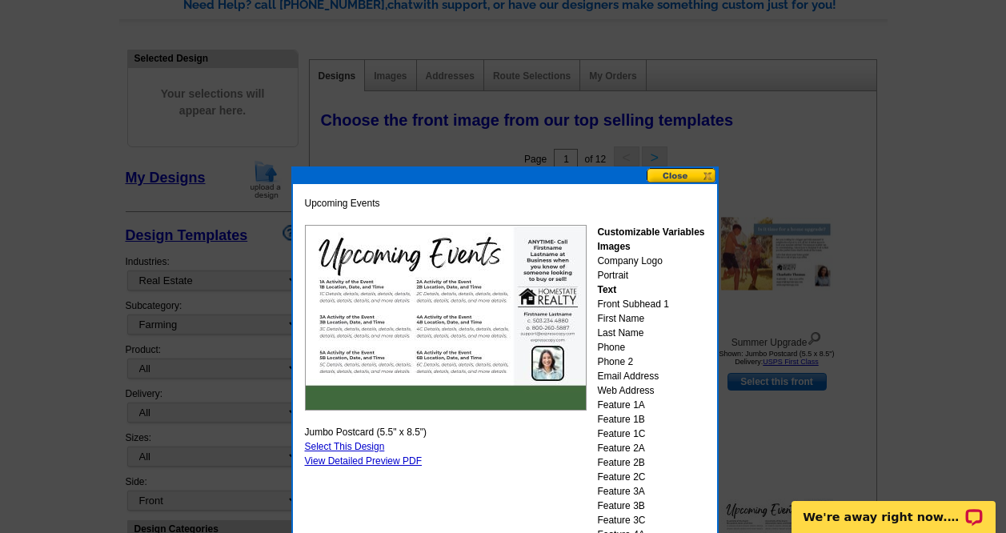
scroll to position [139, 0]
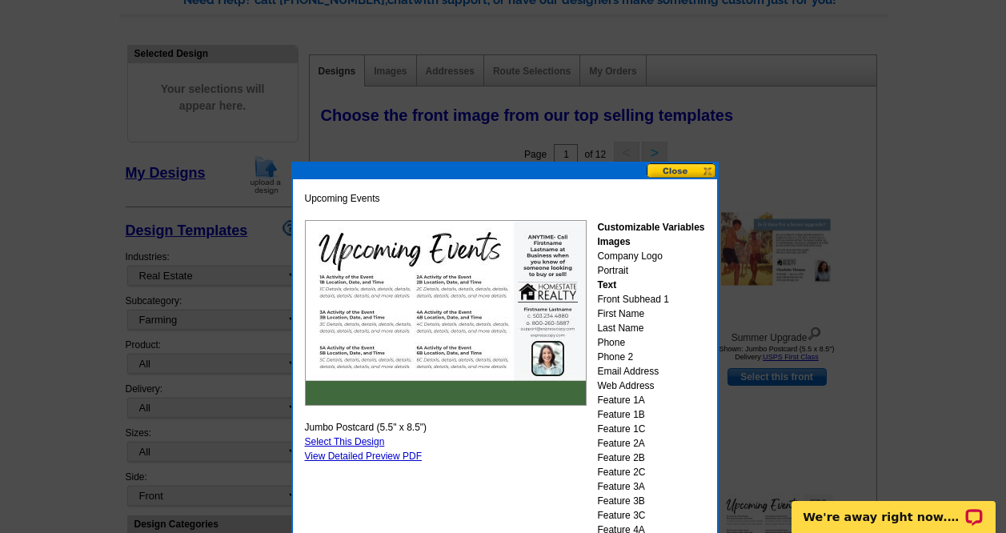
click at [670, 177] on button at bounding box center [682, 170] width 70 height 15
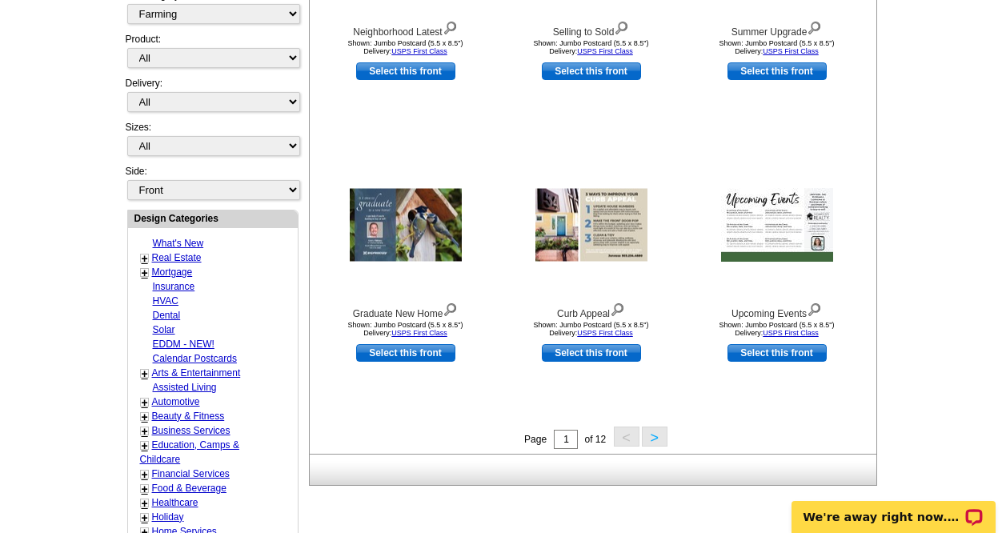
scroll to position [448, 0]
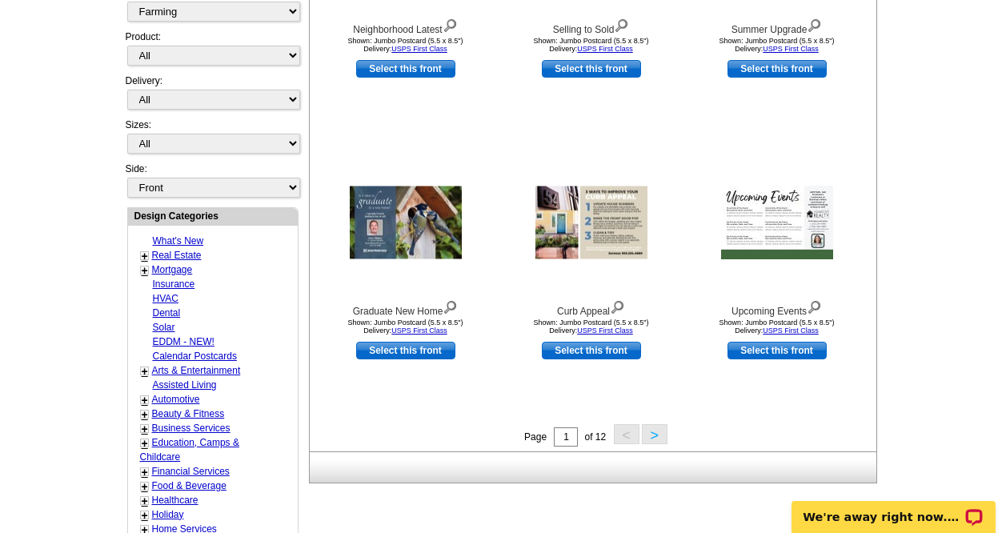
click at [656, 441] on button ">" at bounding box center [655, 434] width 26 height 20
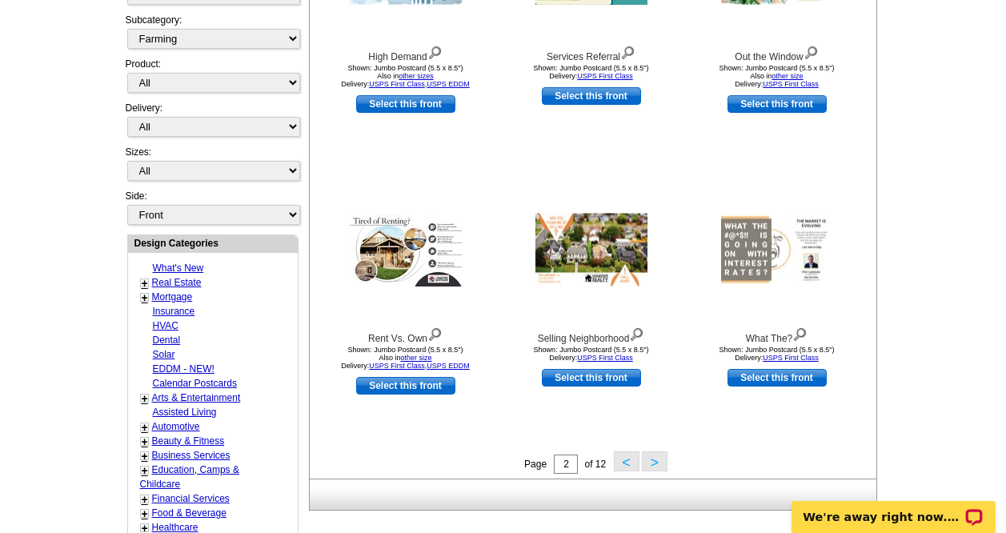
scroll to position [423, 0]
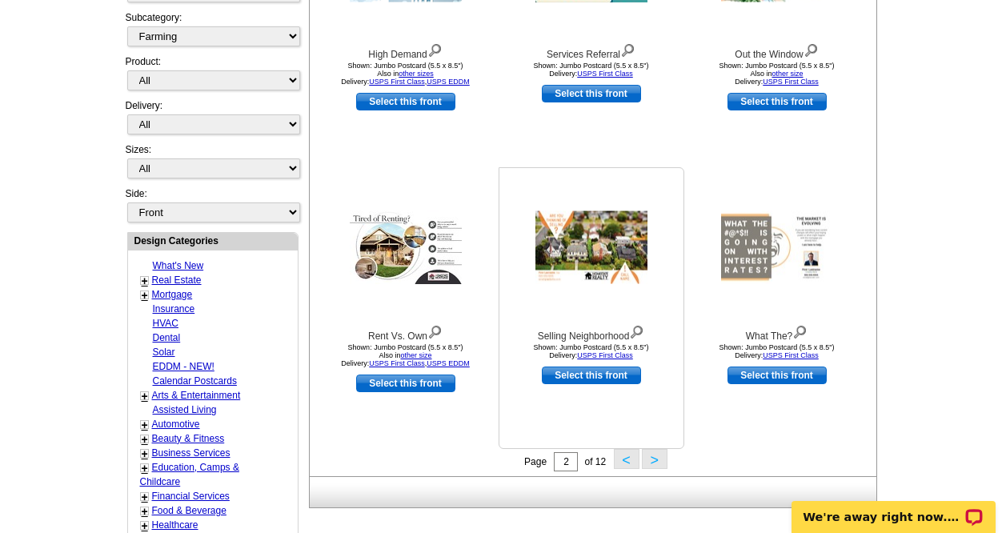
click at [674, 448] on div "Selling Neighborhood Shown: Jumbo Postcard (5.5 x 8.5") Delivery: USPS First Cl…" at bounding box center [592, 308] width 186 height 282
click at [653, 468] on button ">" at bounding box center [655, 459] width 26 height 20
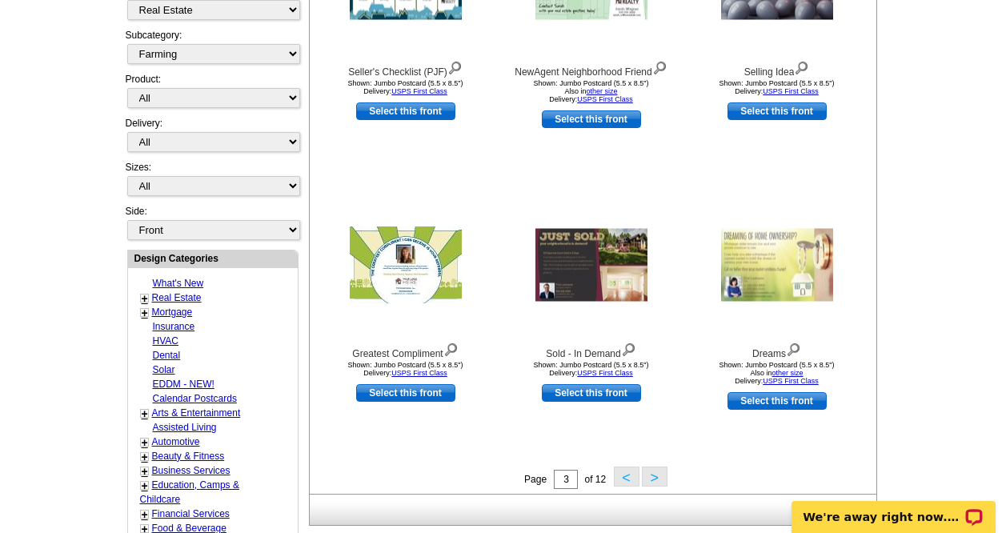
scroll to position [407, 0]
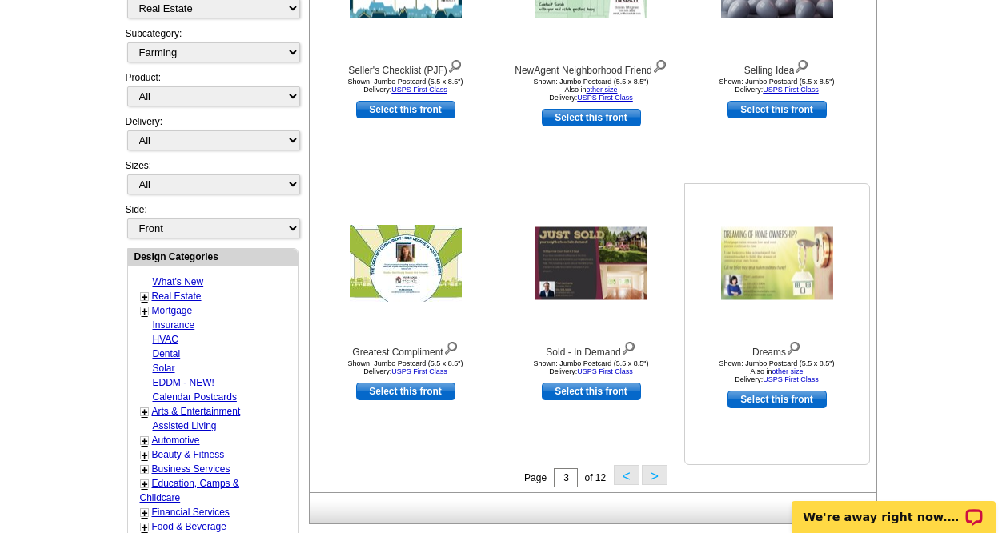
click at [803, 271] on img at bounding box center [777, 263] width 112 height 73
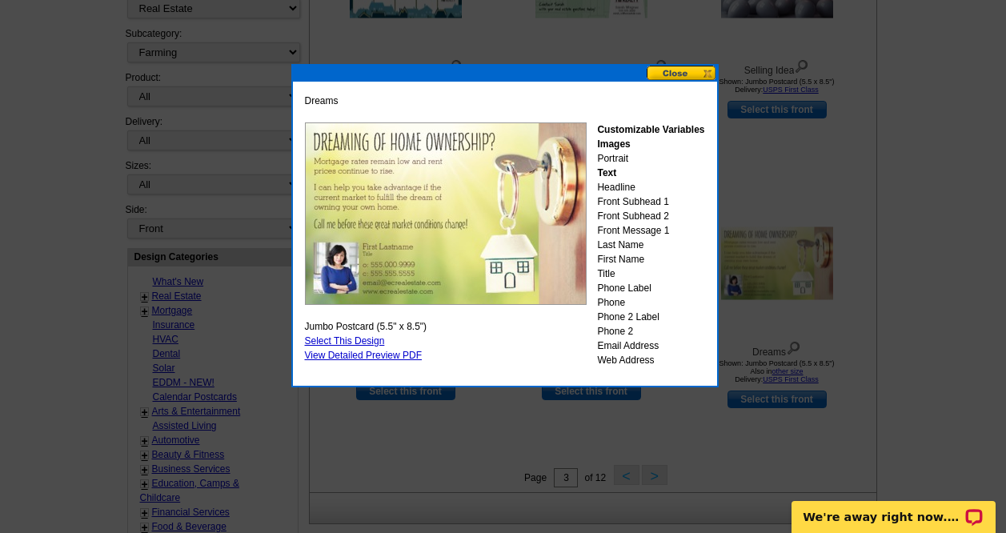
click at [697, 77] on button at bounding box center [682, 73] width 70 height 15
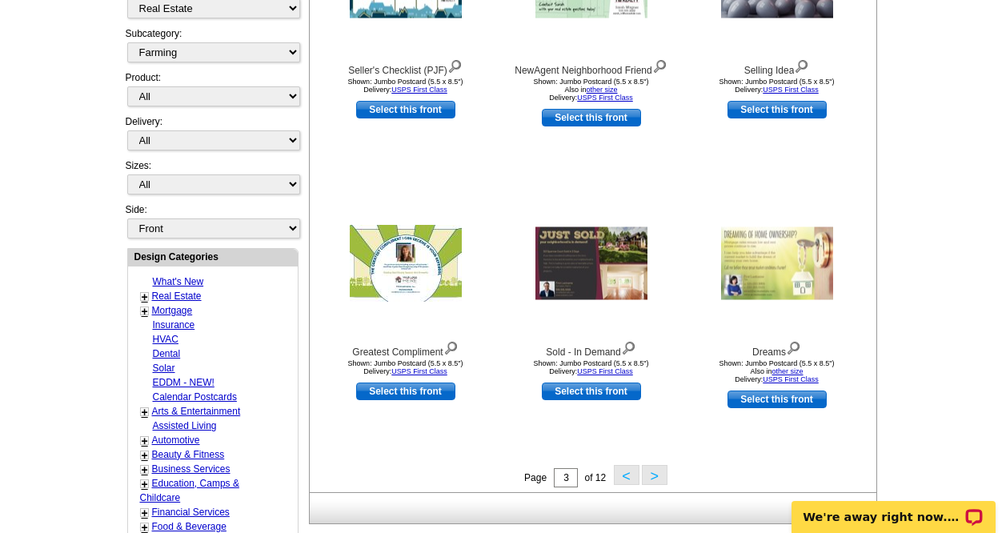
click at [658, 474] on button ">" at bounding box center [655, 475] width 26 height 20
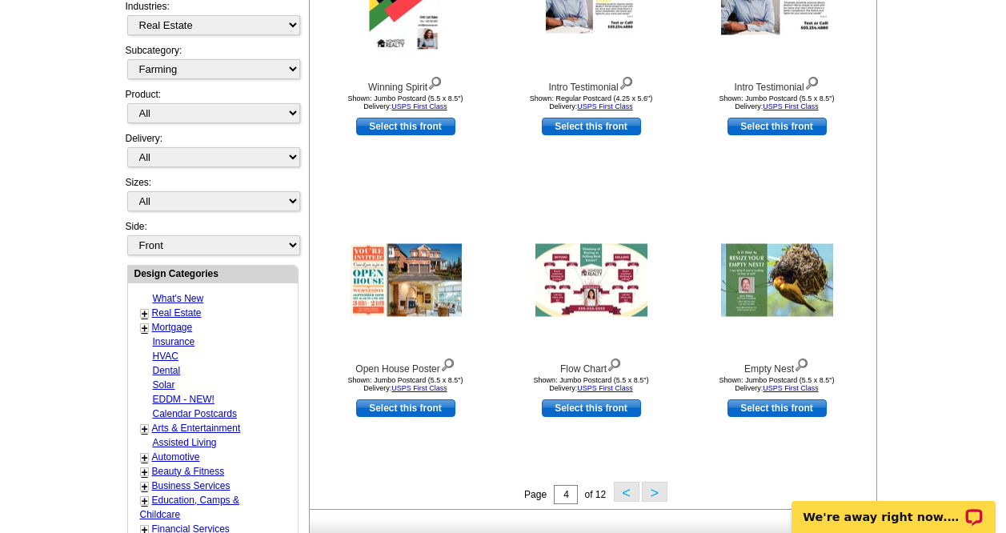
scroll to position [391, 0]
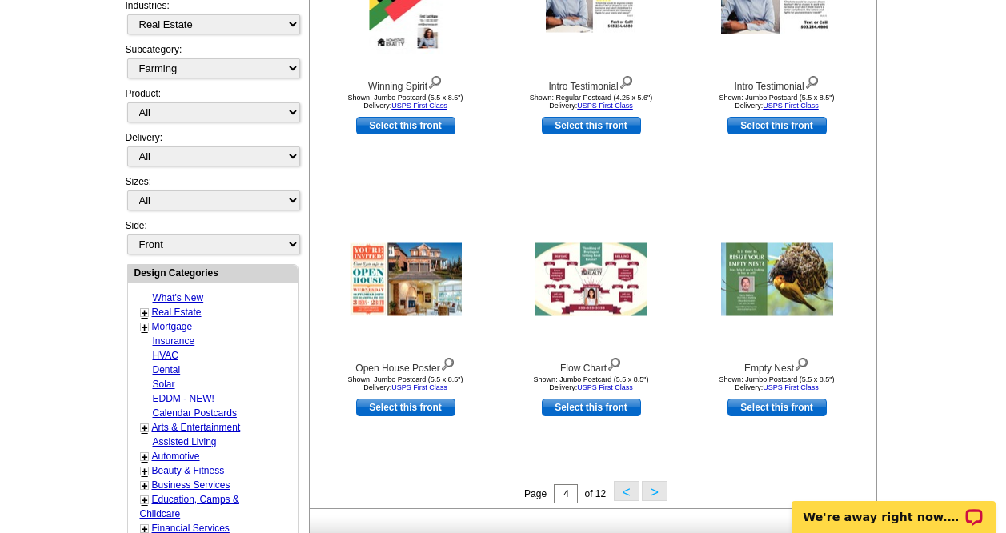
click at [654, 492] on button ">" at bounding box center [655, 491] width 26 height 20
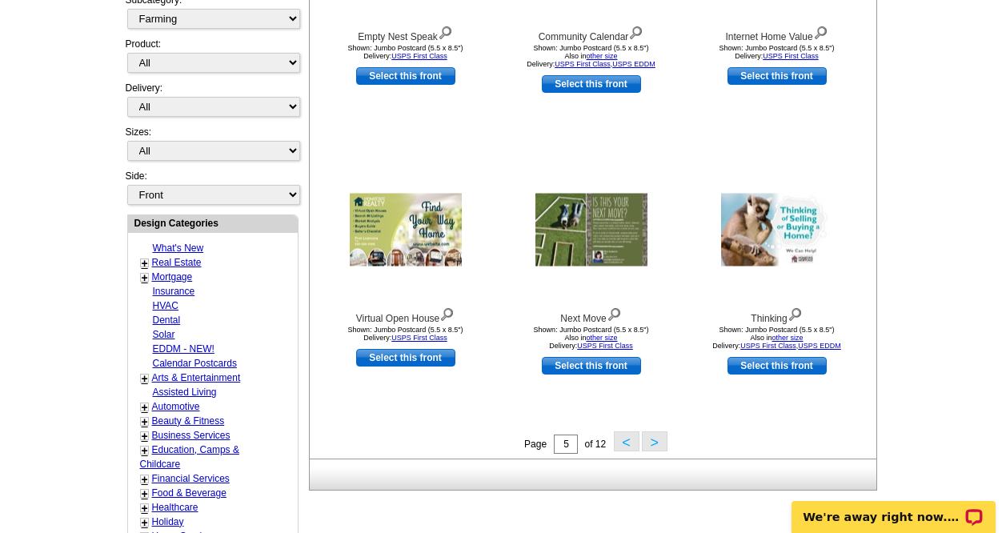
scroll to position [452, 0]
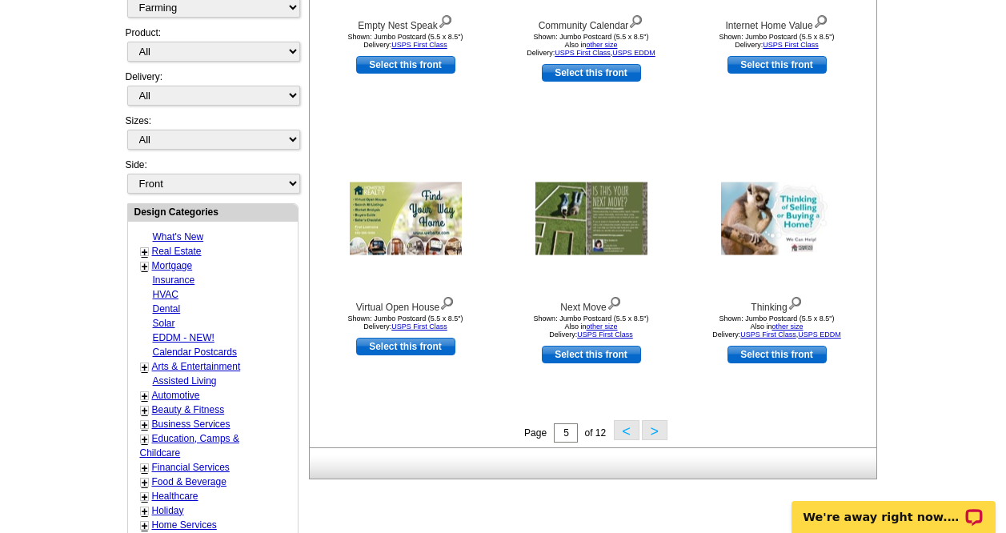
click at [657, 428] on button ">" at bounding box center [655, 430] width 26 height 20
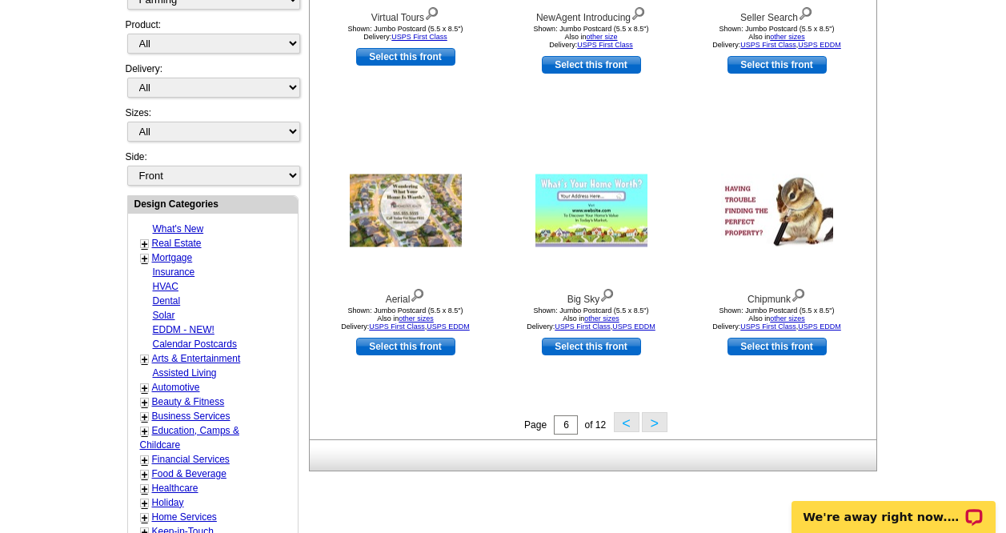
scroll to position [463, 0]
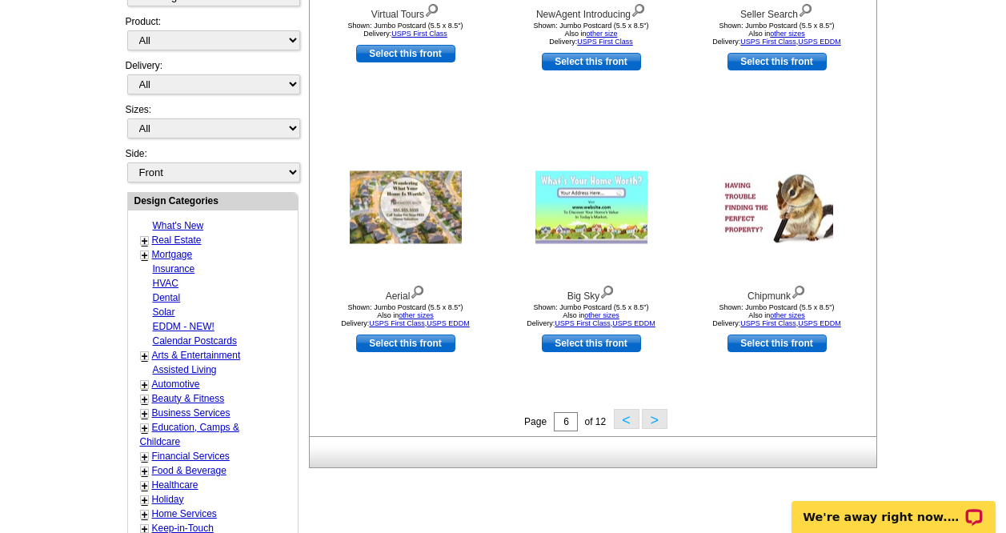
click at [652, 424] on button ">" at bounding box center [655, 419] width 26 height 20
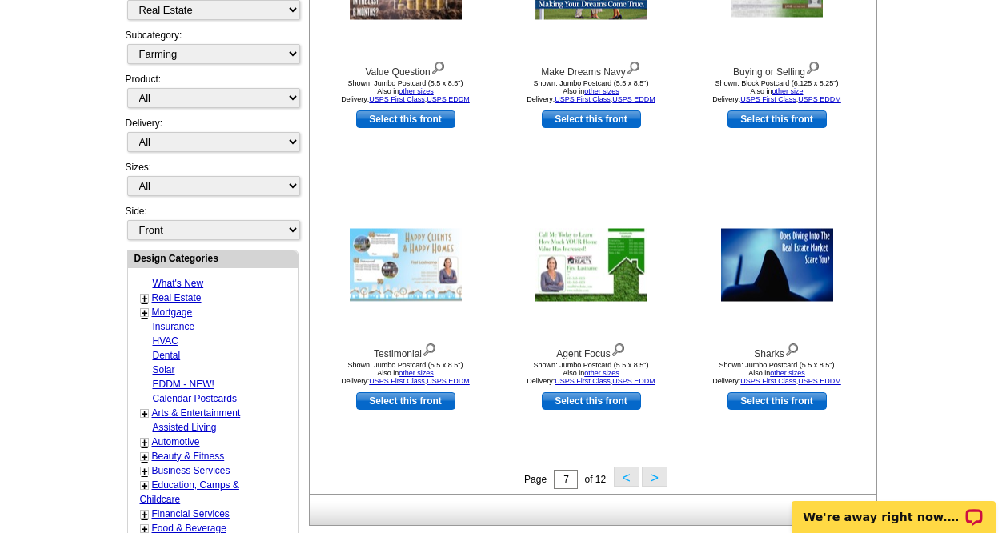
scroll to position [406, 0]
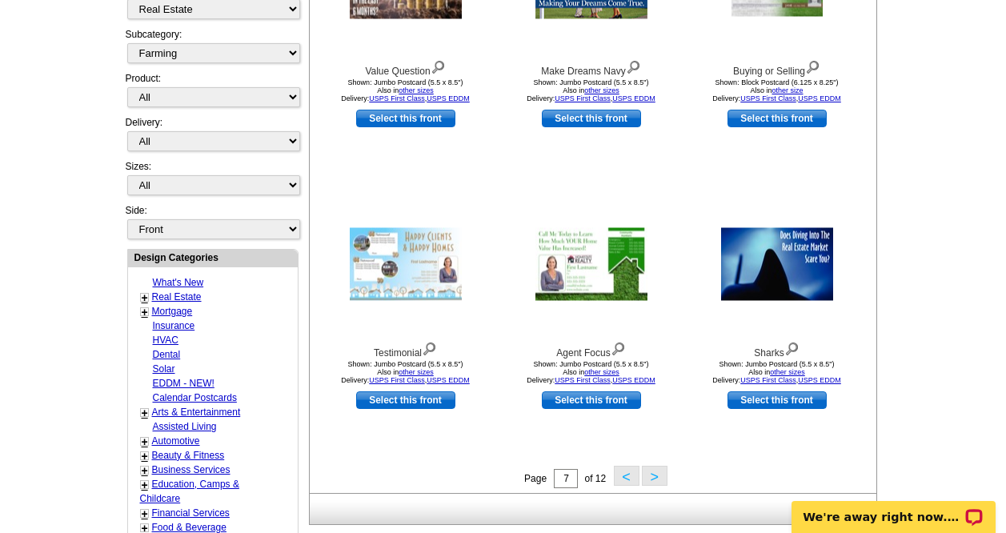
click at [654, 477] on button ">" at bounding box center [655, 476] width 26 height 20
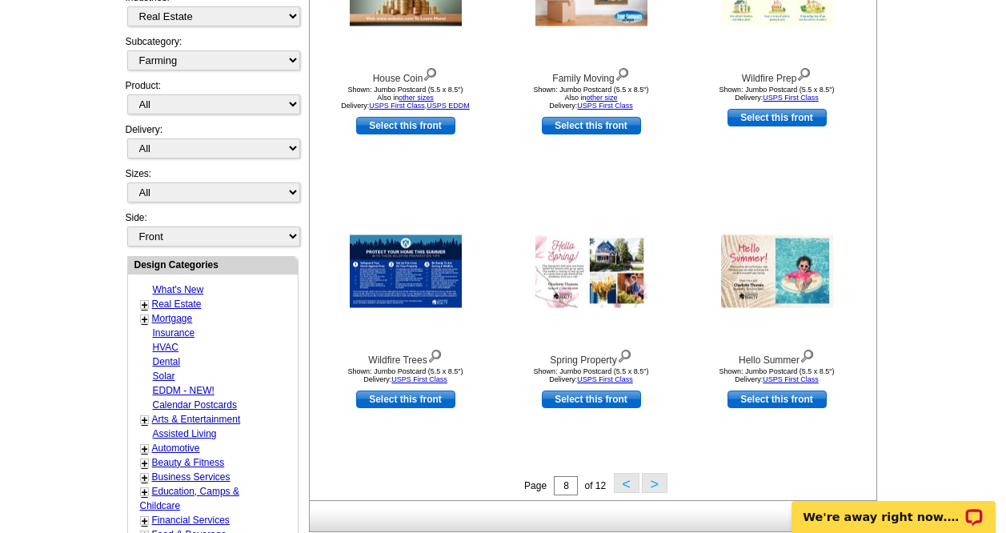
scroll to position [399, 0]
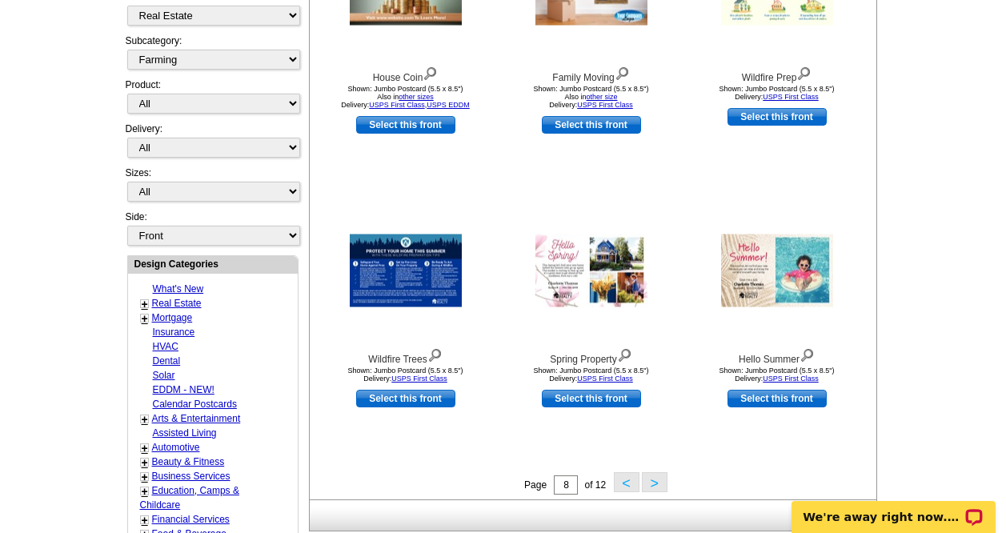
click at [654, 486] on button ">" at bounding box center [655, 482] width 26 height 20
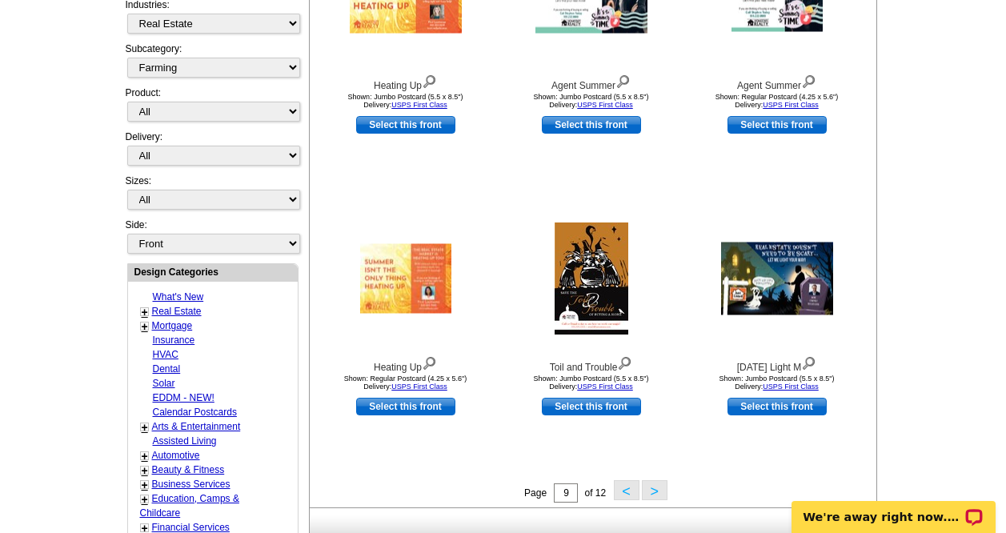
scroll to position [393, 0]
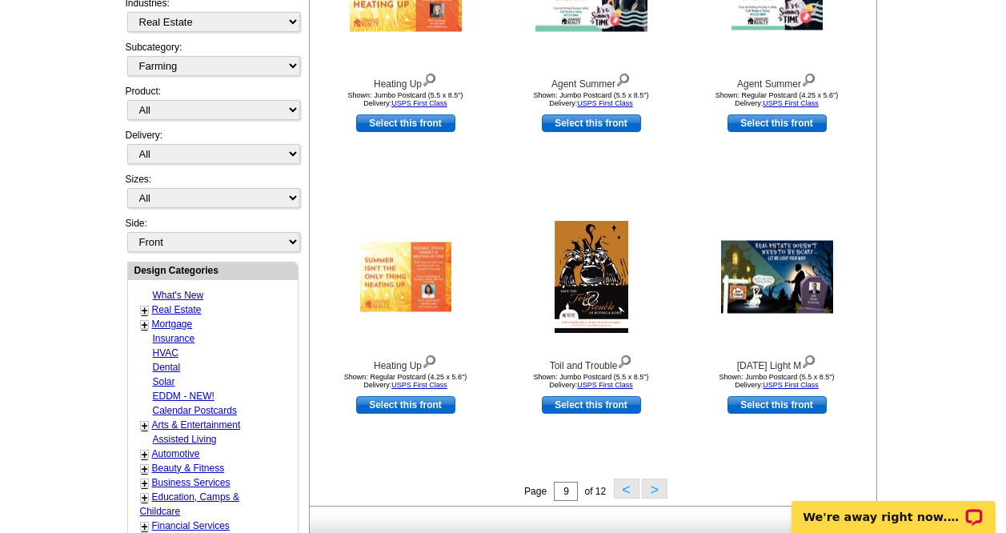
click at [654, 492] on button ">" at bounding box center [655, 489] width 26 height 20
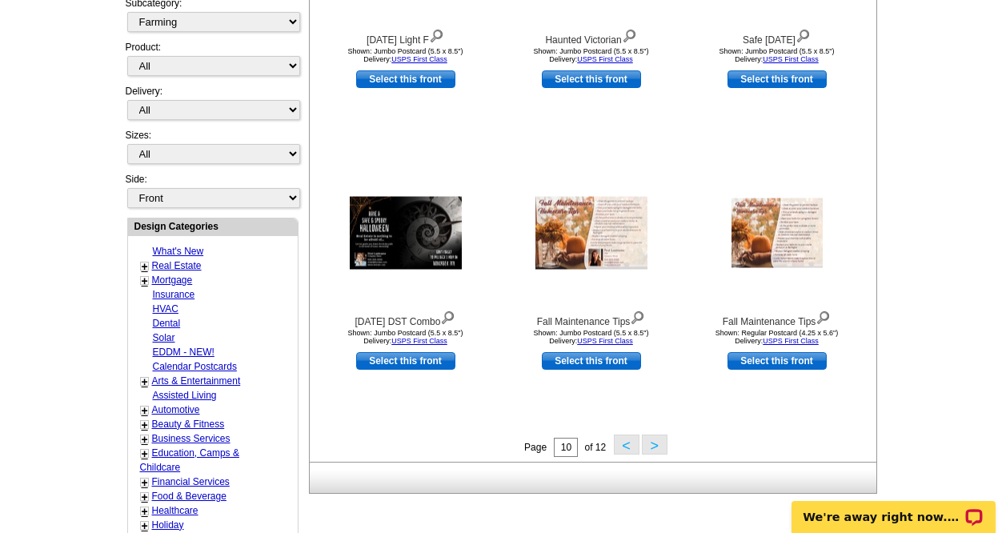
scroll to position [437, 0]
click at [651, 443] on button ">" at bounding box center [655, 445] width 26 height 20
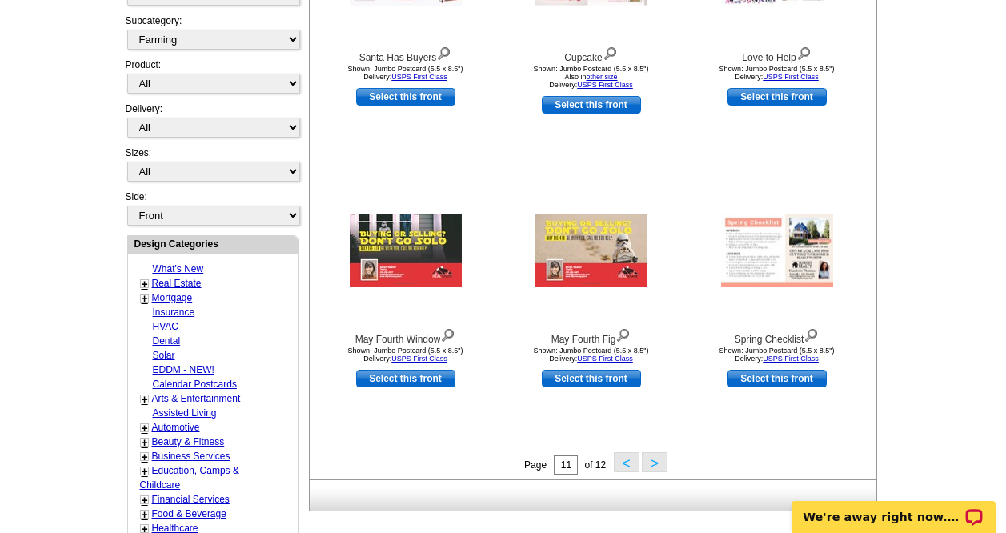
scroll to position [424, 0]
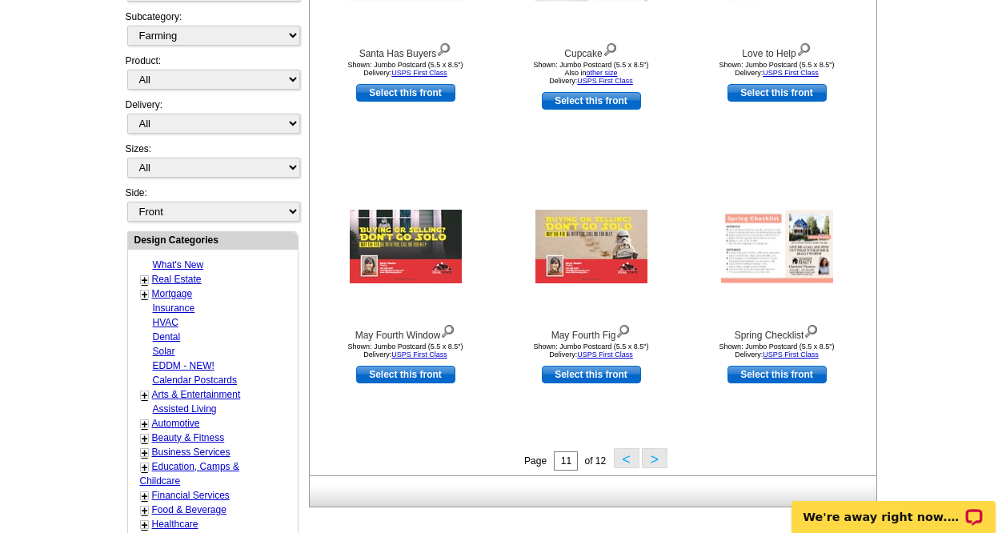
click at [654, 461] on button ">" at bounding box center [655, 458] width 26 height 20
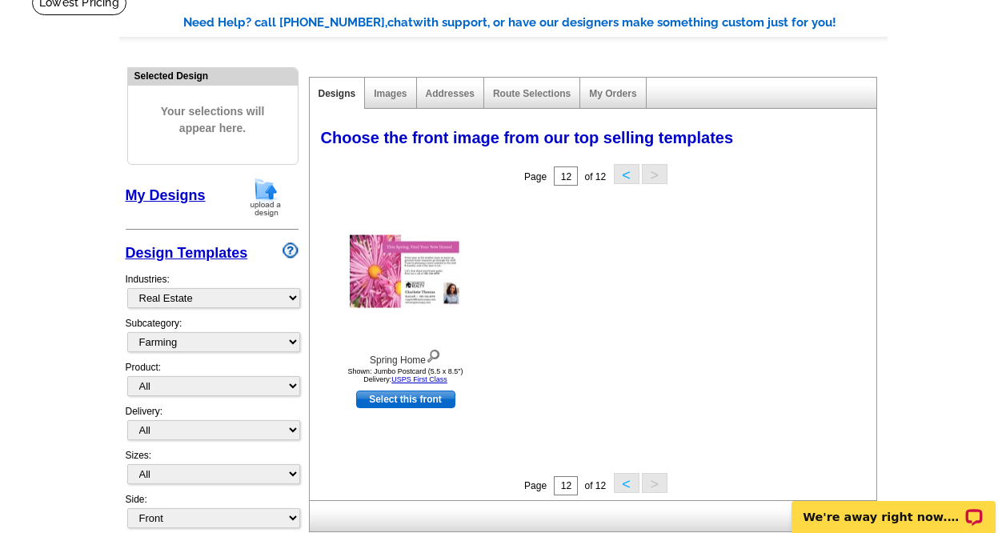
scroll to position [118, 0]
click at [278, 296] on select "What's New Real Estate Mortgage Insurance HVAC Dental Solar EDDM - NEW! Calenda…" at bounding box center [213, 297] width 173 height 20
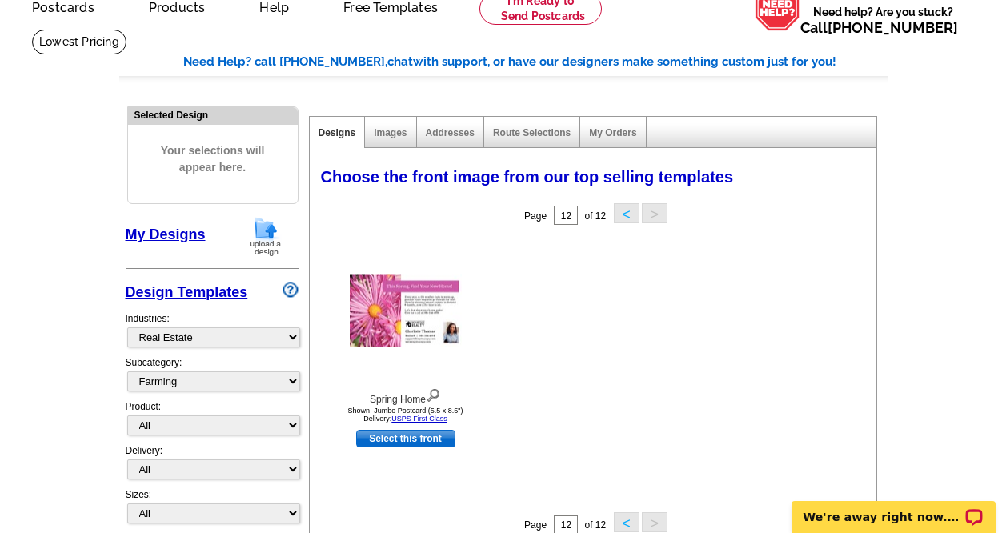
scroll to position [0, 0]
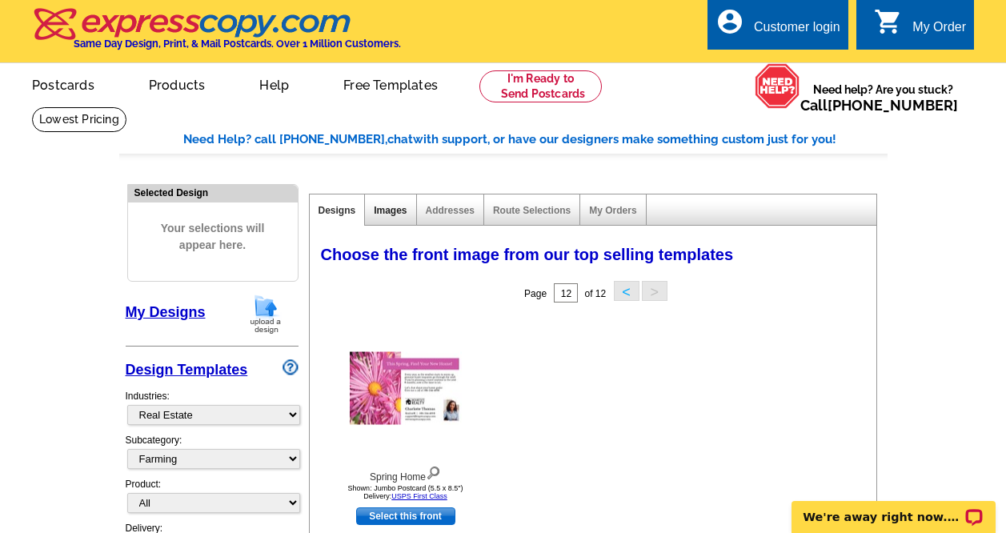
click at [394, 215] on link "Images" at bounding box center [390, 210] width 33 height 11
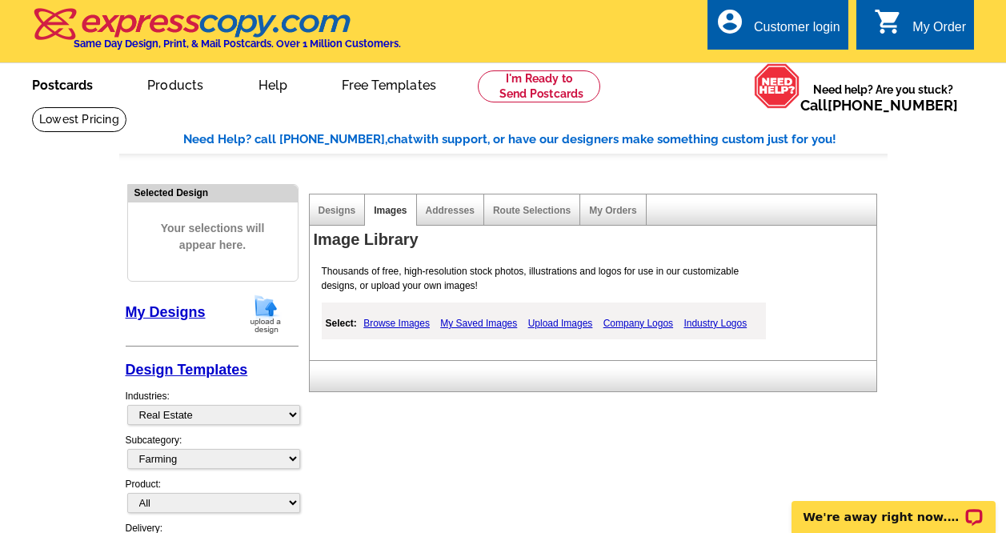
click at [66, 86] on link "Postcards" at bounding box center [62, 84] width 112 height 38
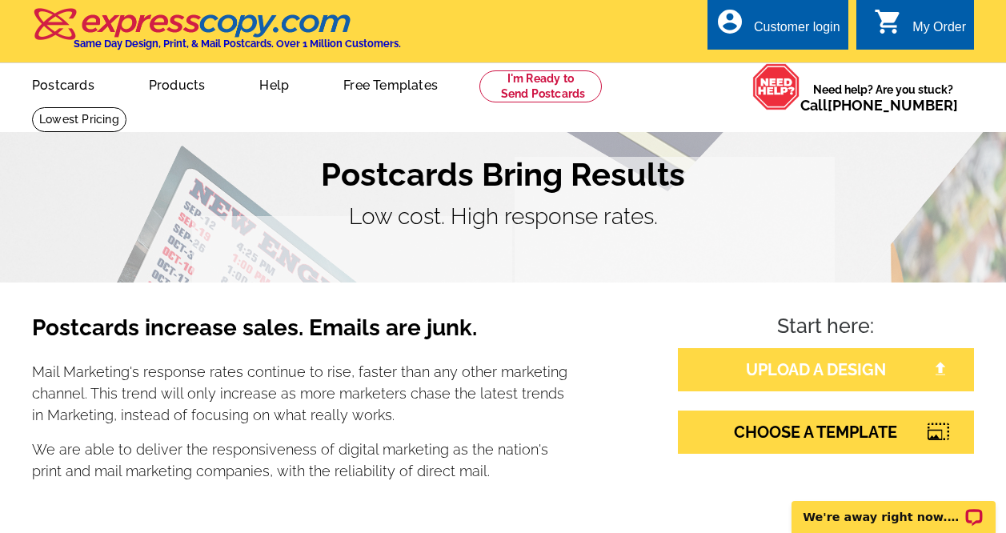
click at [793, 376] on link "UPLOAD A DESIGN" at bounding box center [826, 369] width 296 height 43
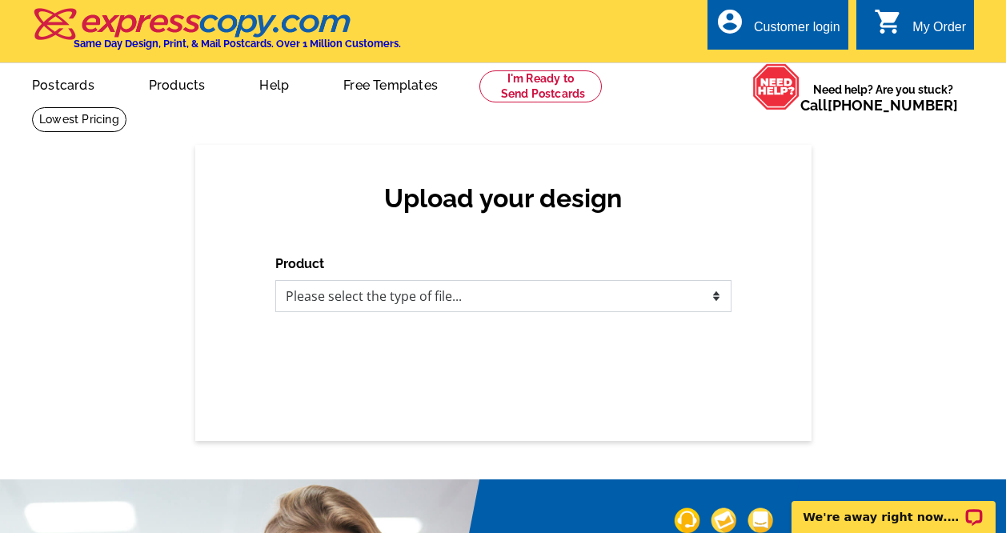
click at [715, 300] on select "Please select the type of file... Postcards Business Cards Letters and flyers G…" at bounding box center [503, 296] width 456 height 32
click at [275, 281] on select "Please select the type of file... Postcards Business Cards Letters and flyers G…" at bounding box center [503, 296] width 456 height 32
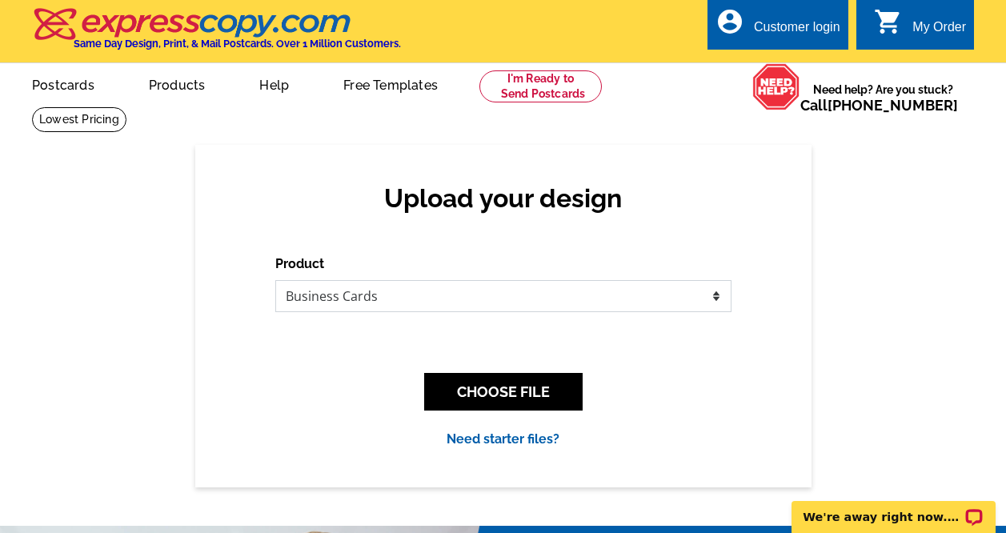
select select "2"
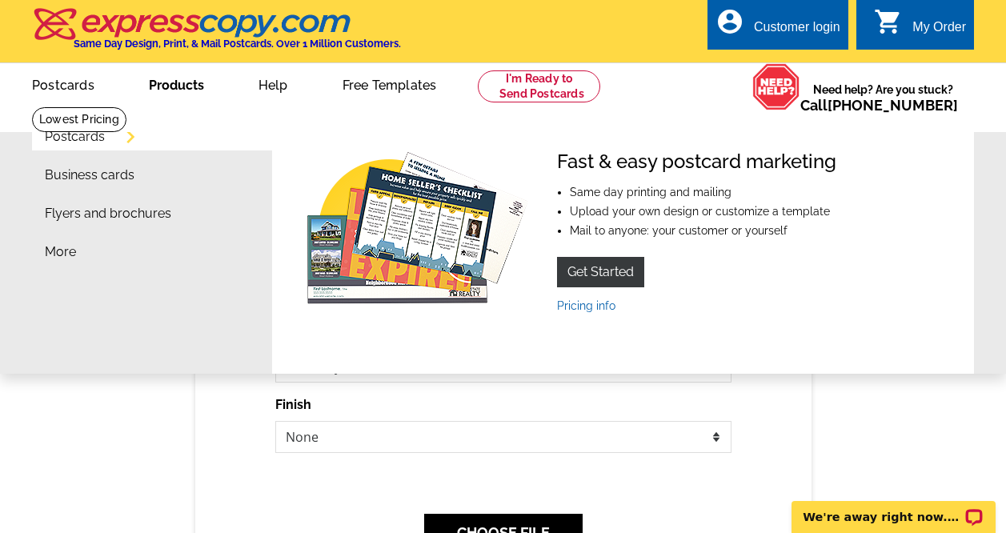
click at [167, 90] on link "Products" at bounding box center [176, 84] width 106 height 38
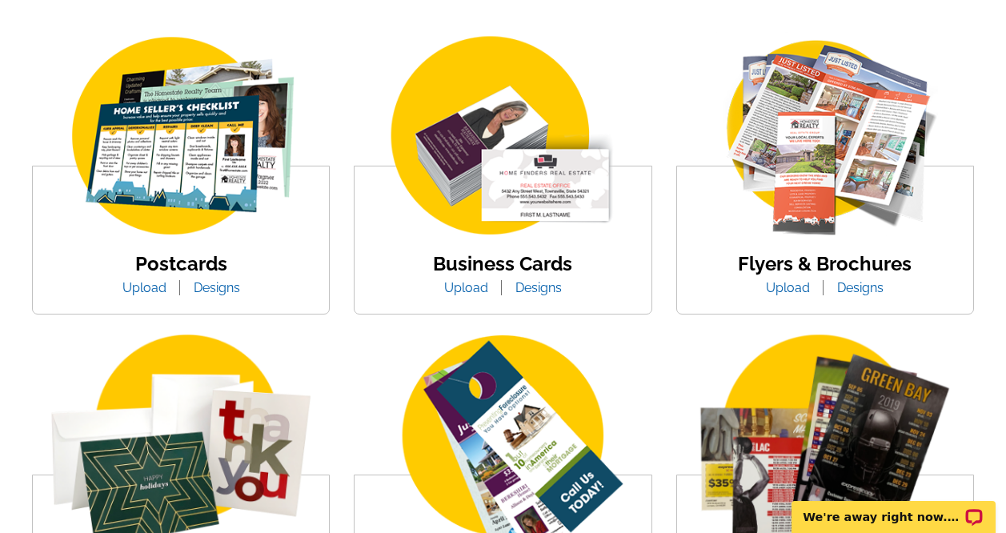
scroll to position [288, 0]
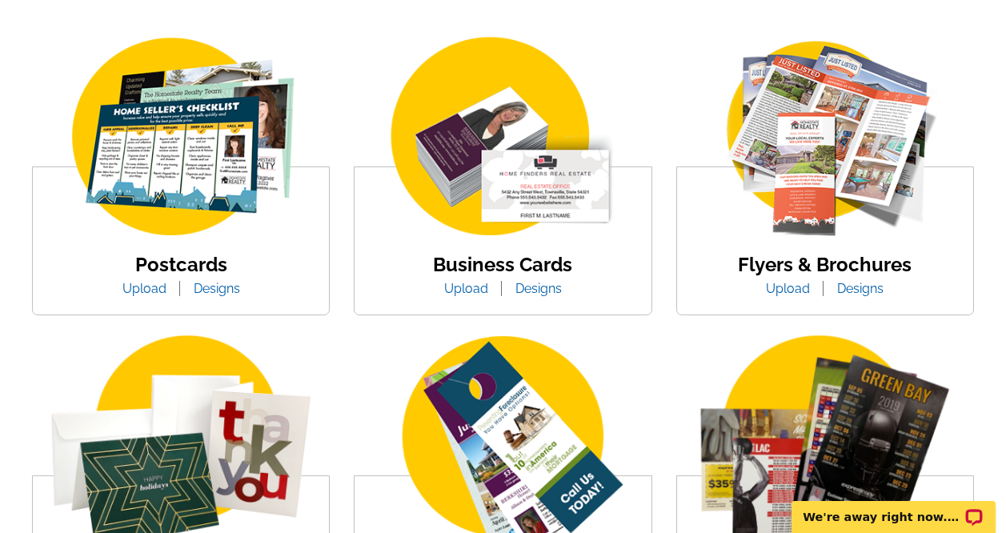
click at [175, 239] on img at bounding box center [181, 138] width 272 height 211
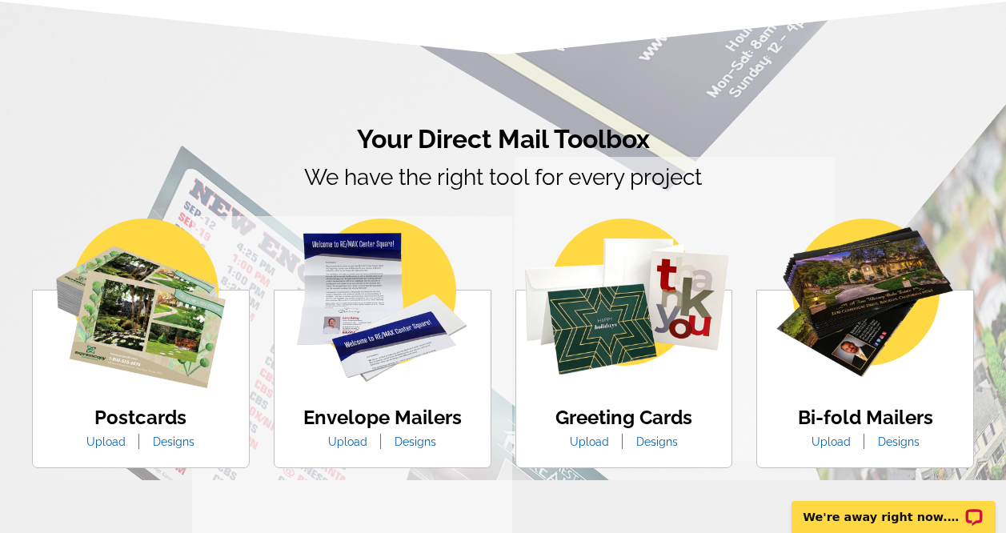
scroll to position [865, 0]
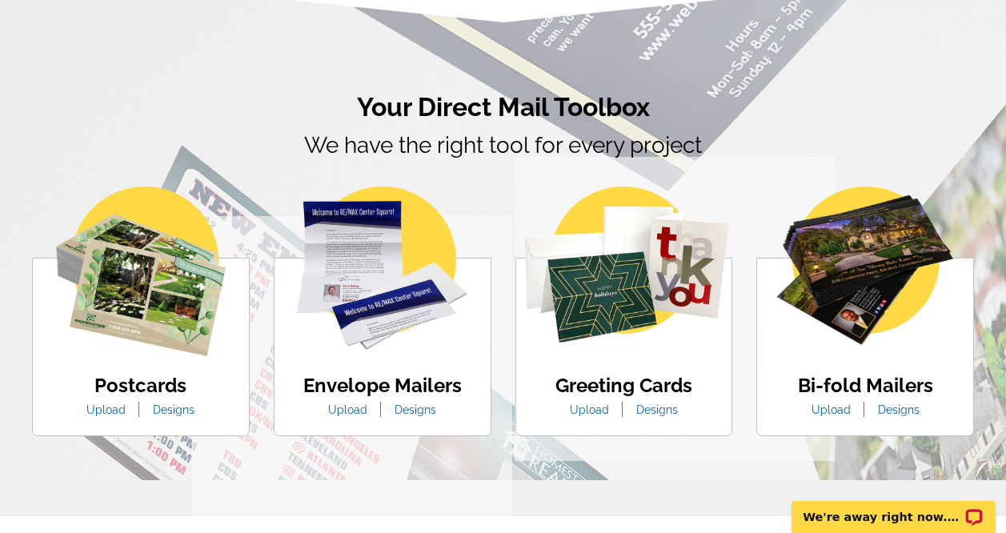
click at [152, 328] on img at bounding box center [141, 272] width 170 height 170
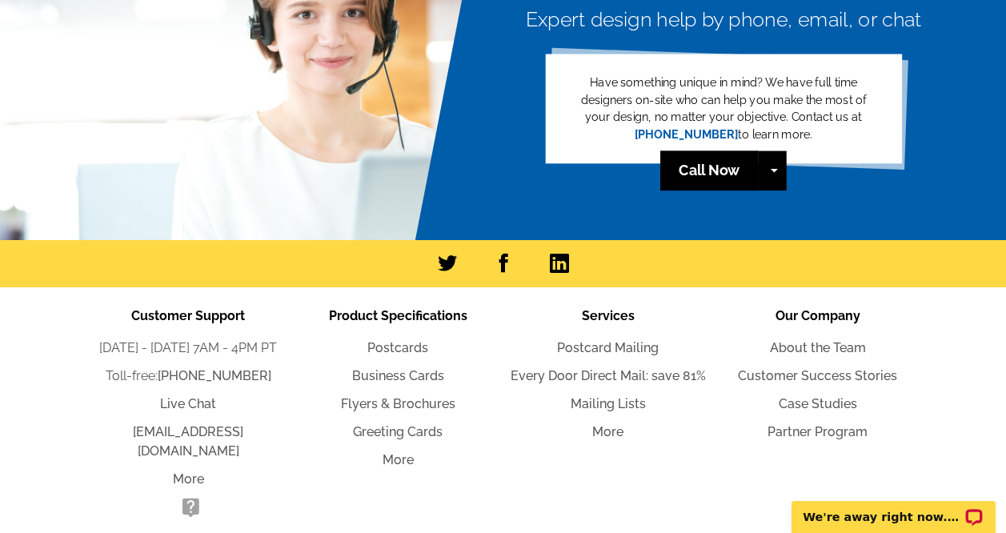
scroll to position [3587, 0]
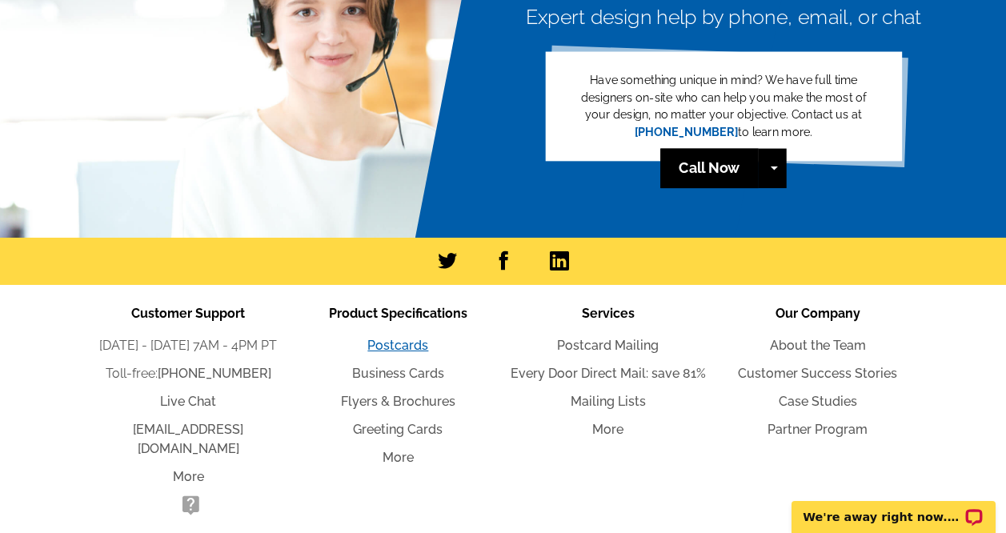
click at [392, 348] on link "Postcards" at bounding box center [397, 345] width 61 height 15
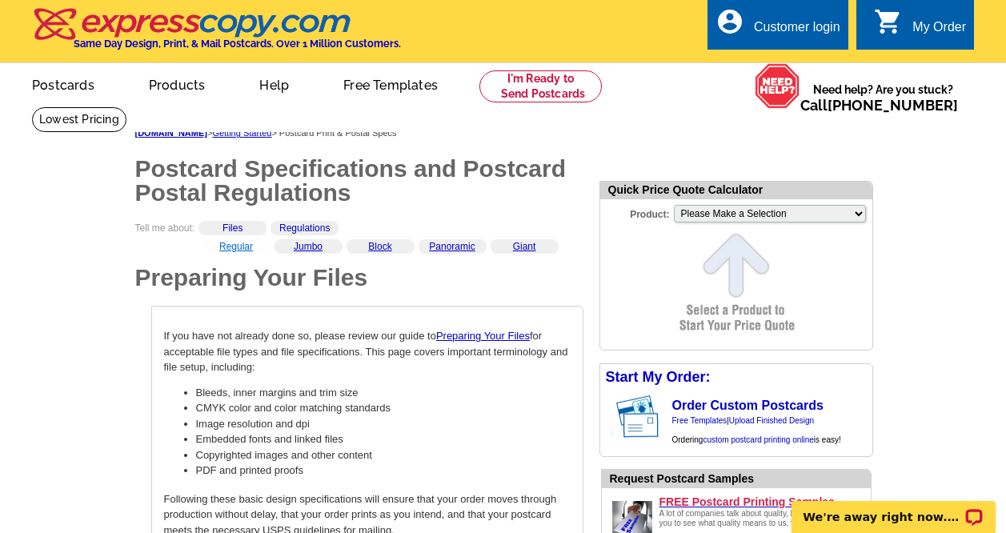
click at [231, 250] on link "Regular" at bounding box center [236, 246] width 34 height 11
click at [238, 232] on link "Files" at bounding box center [233, 228] width 20 height 11
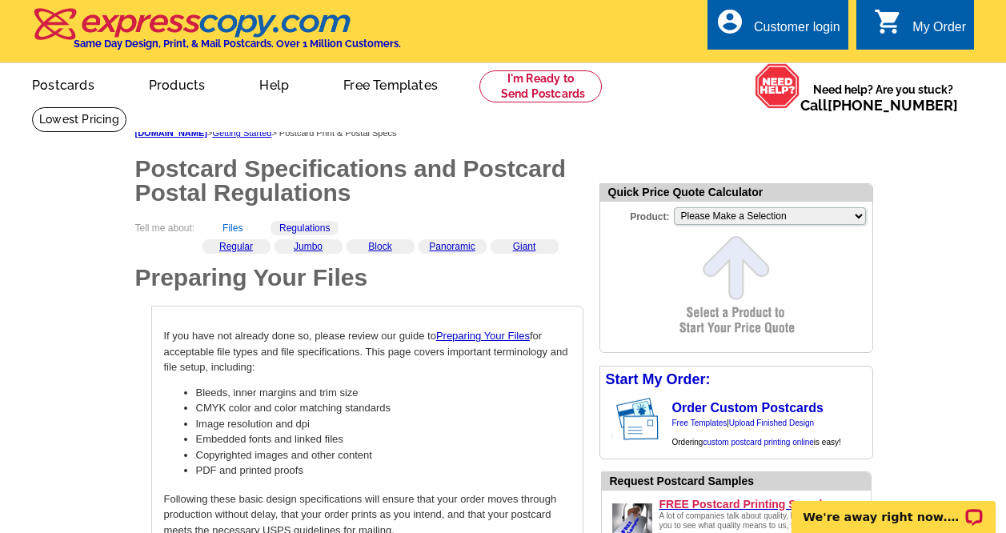
scroll to position [267, 0]
